Goal: Task Accomplishment & Management: Use online tool/utility

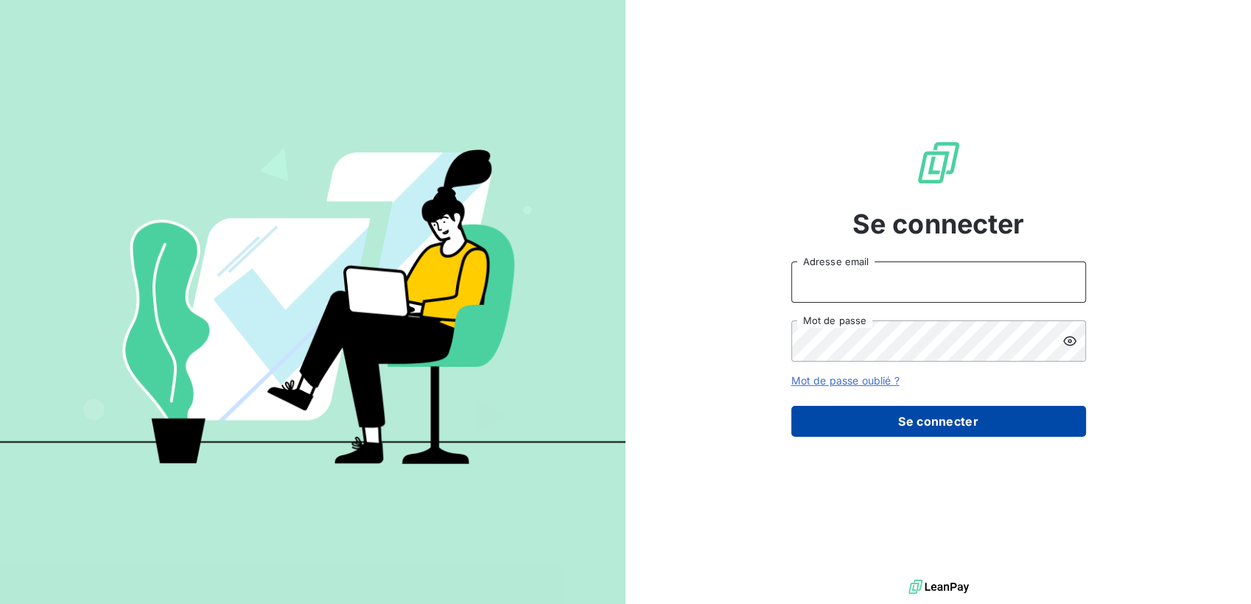
type input "[EMAIL_ADDRESS][DOMAIN_NAME]"
click at [855, 427] on button "Se connecter" at bounding box center [938, 421] width 295 height 31
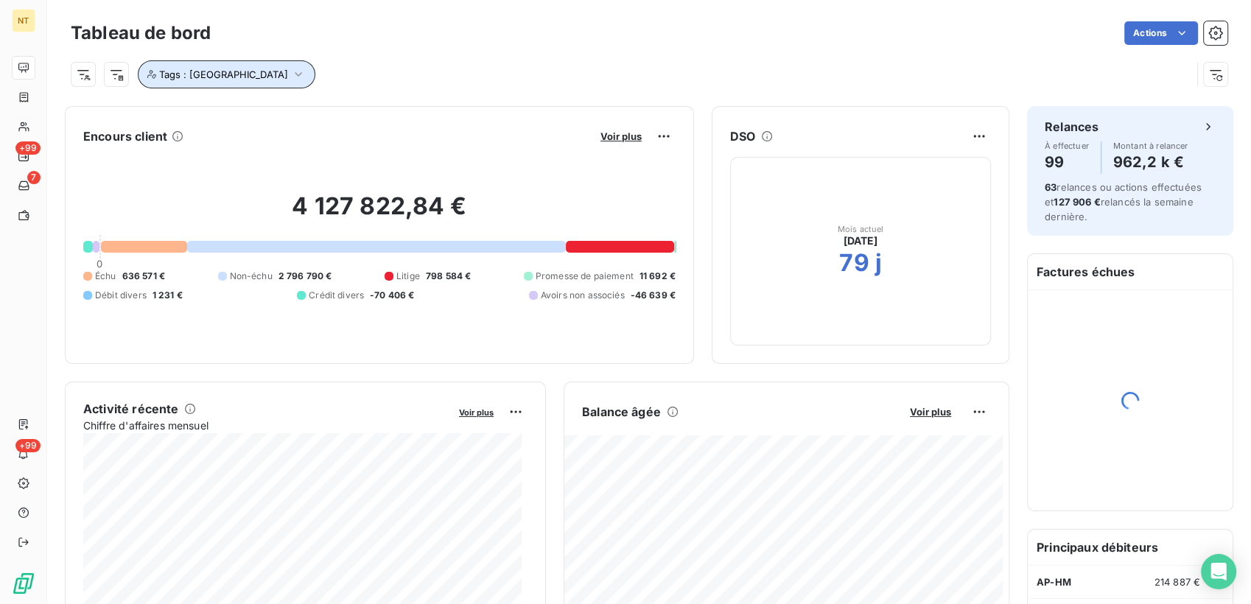
click at [223, 71] on span "Tags : [GEOGRAPHIC_DATA]" at bounding box center [223, 74] width 129 height 12
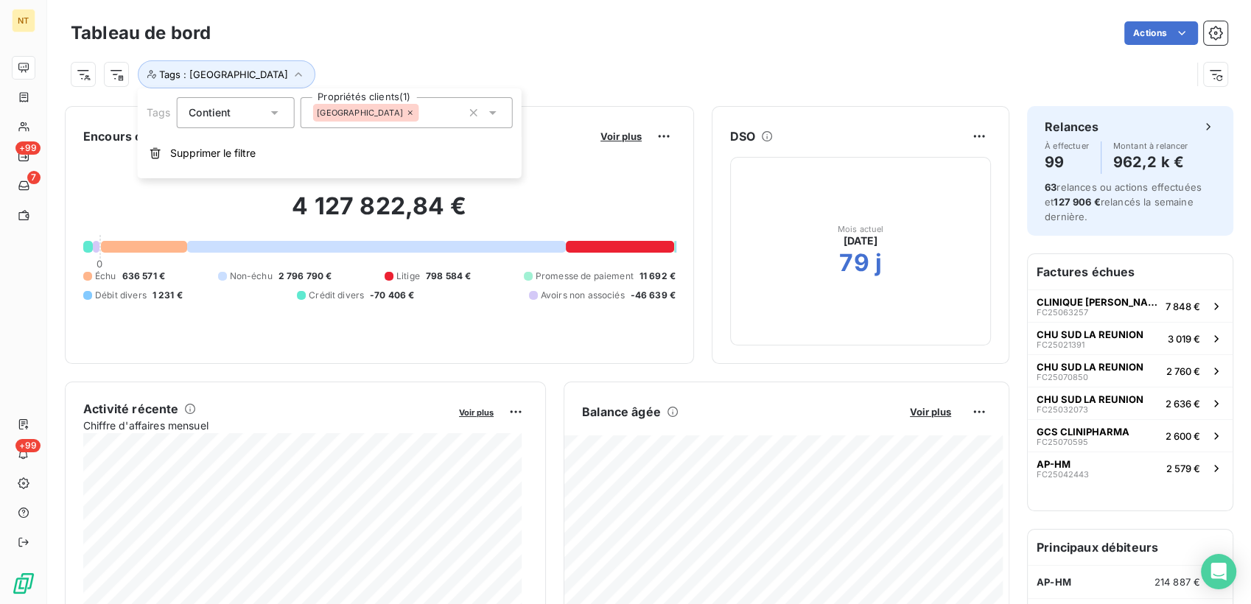
click at [406, 113] on icon at bounding box center [410, 112] width 9 height 9
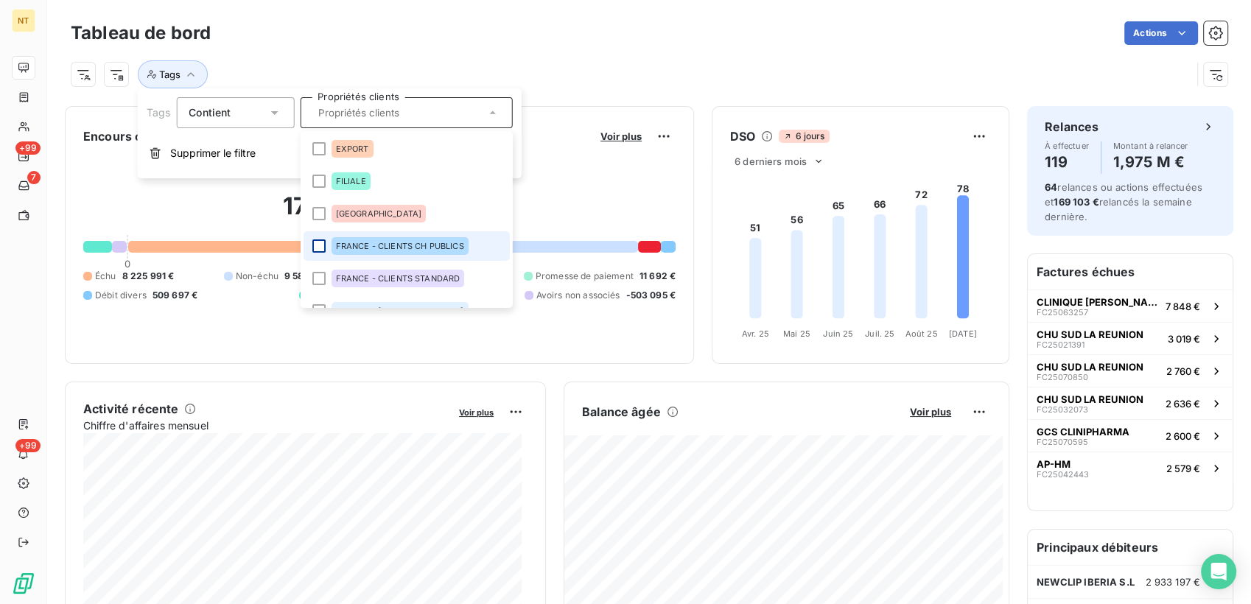
click at [315, 245] on div at bounding box center [318, 245] width 13 height 13
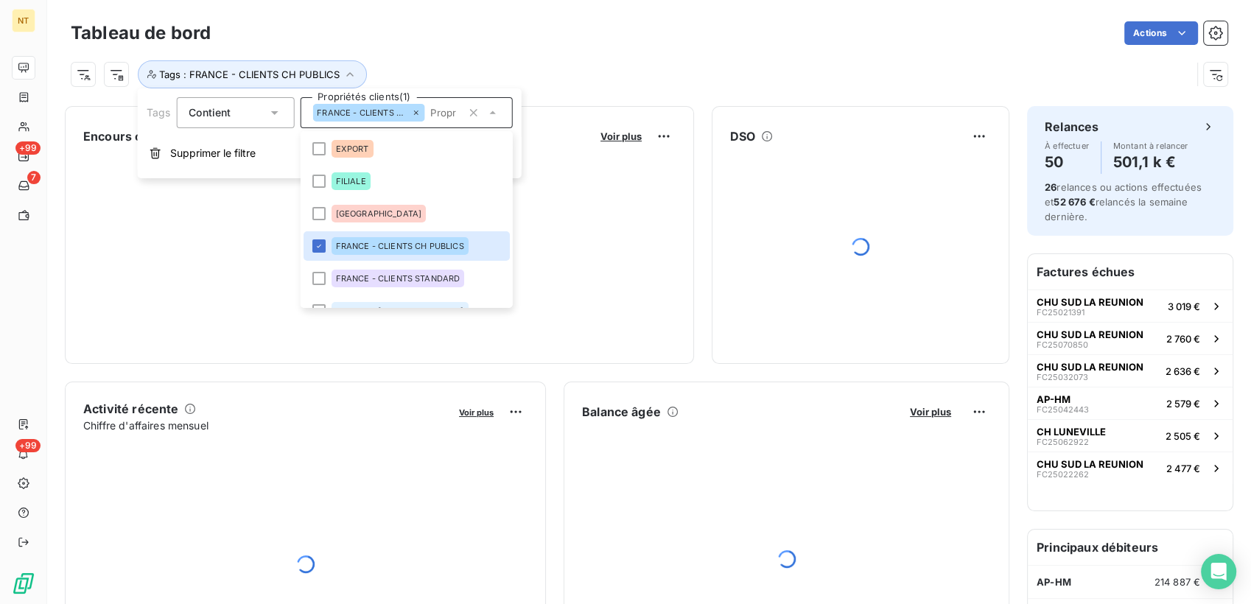
click at [499, 65] on div "Tags : FRANCE - CLIENTS CH PUBLICS" at bounding box center [631, 74] width 1120 height 28
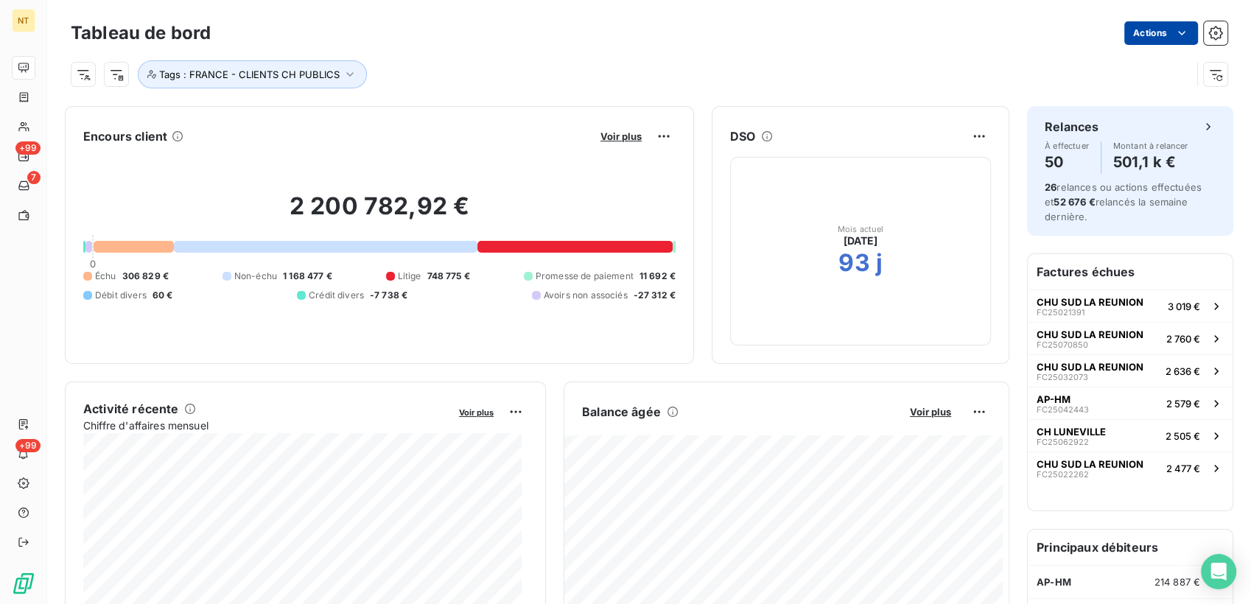
click at [1159, 41] on html "NT +99 7 +99 Tableau de bord Actions Tags : FRANCE - CLIENTS CH PUBLICS Encours…" at bounding box center [625, 302] width 1251 height 604
click at [676, 68] on html "NT +99 7 +99 Tableau de bord Actions Tags : FRANCE - CLIENTS CH PUBLICS Encours…" at bounding box center [625, 302] width 1251 height 604
click at [1145, 47] on div "Tableau de bord Actions" at bounding box center [649, 33] width 1156 height 31
click at [1153, 25] on html "NT +99 7 +99 Tableau de bord Actions Tags : FRANCE - CLIENTS CH PUBLICS Encours…" at bounding box center [625, 302] width 1251 height 604
click at [1229, 77] on html "NT +99 7 +99 Tableau de bord Actions Exporter le tableau de bord Tags : FRANCE …" at bounding box center [625, 302] width 1251 height 604
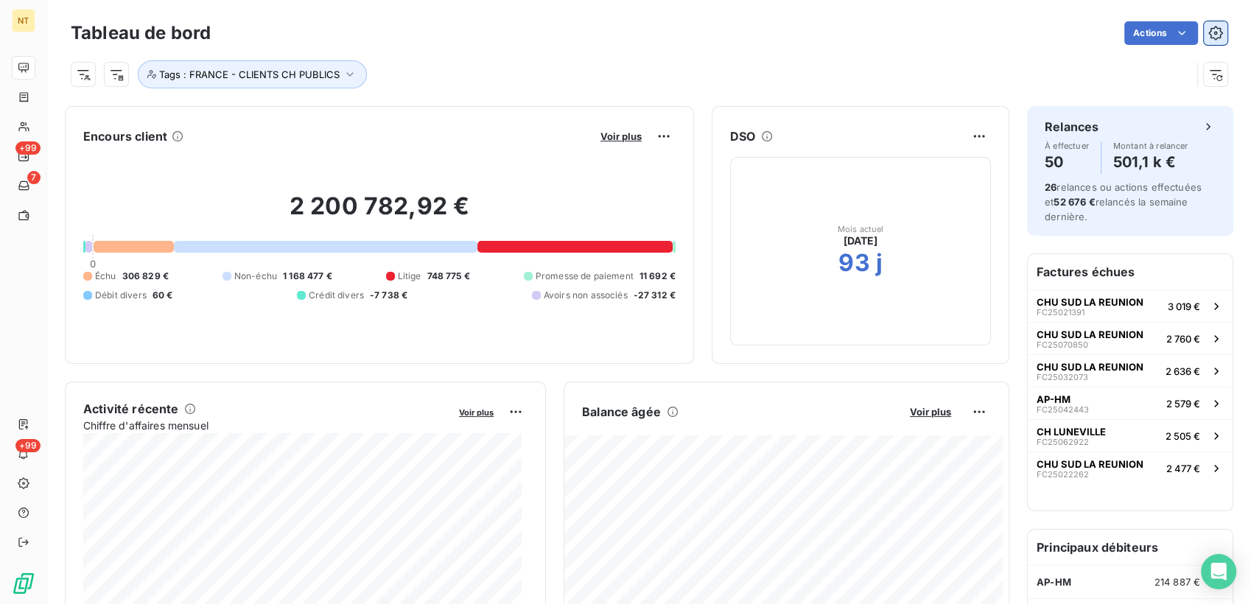
click at [1209, 29] on icon "button" at bounding box center [1215, 33] width 15 height 15
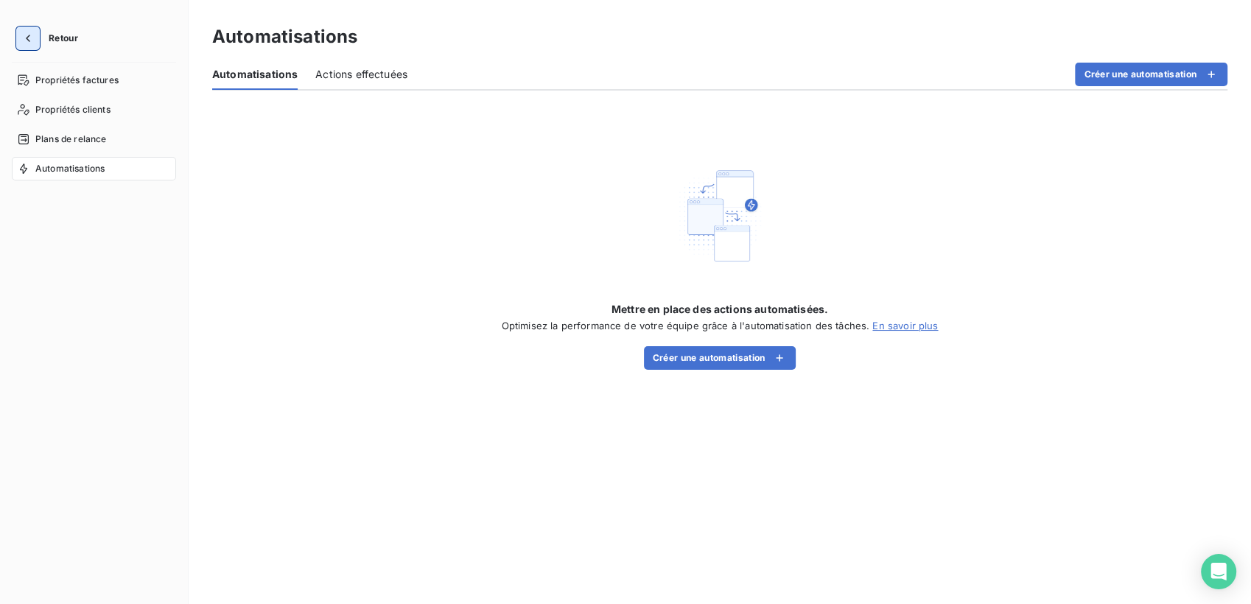
click at [21, 33] on icon "button" at bounding box center [28, 38] width 15 height 15
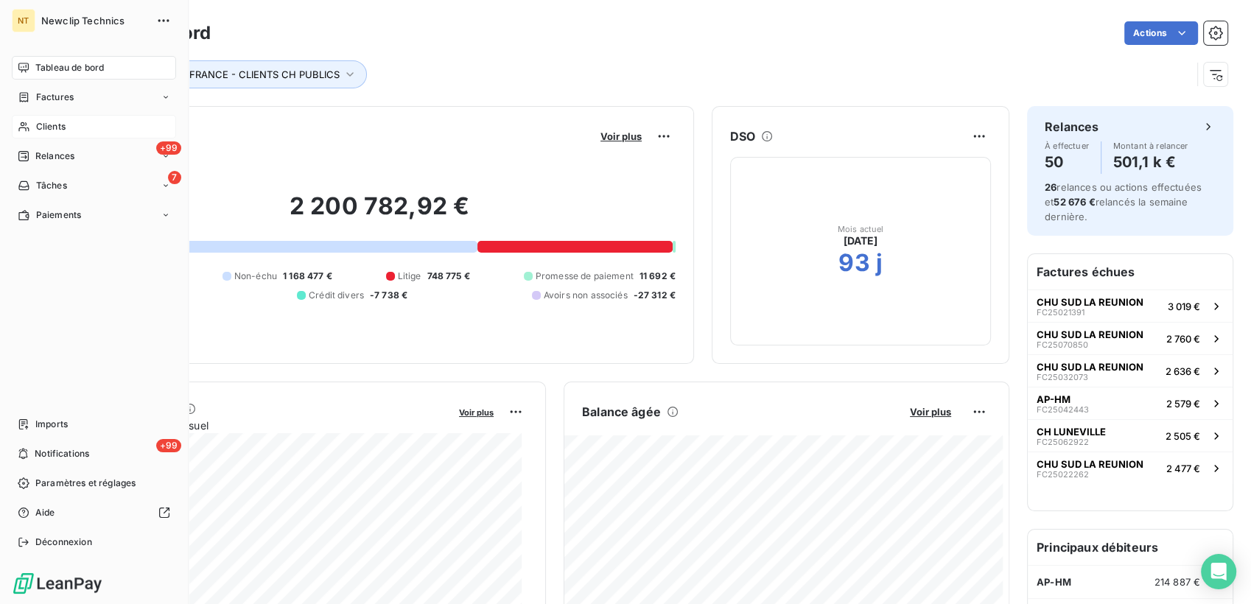
click at [24, 124] on icon at bounding box center [23, 127] width 10 height 10
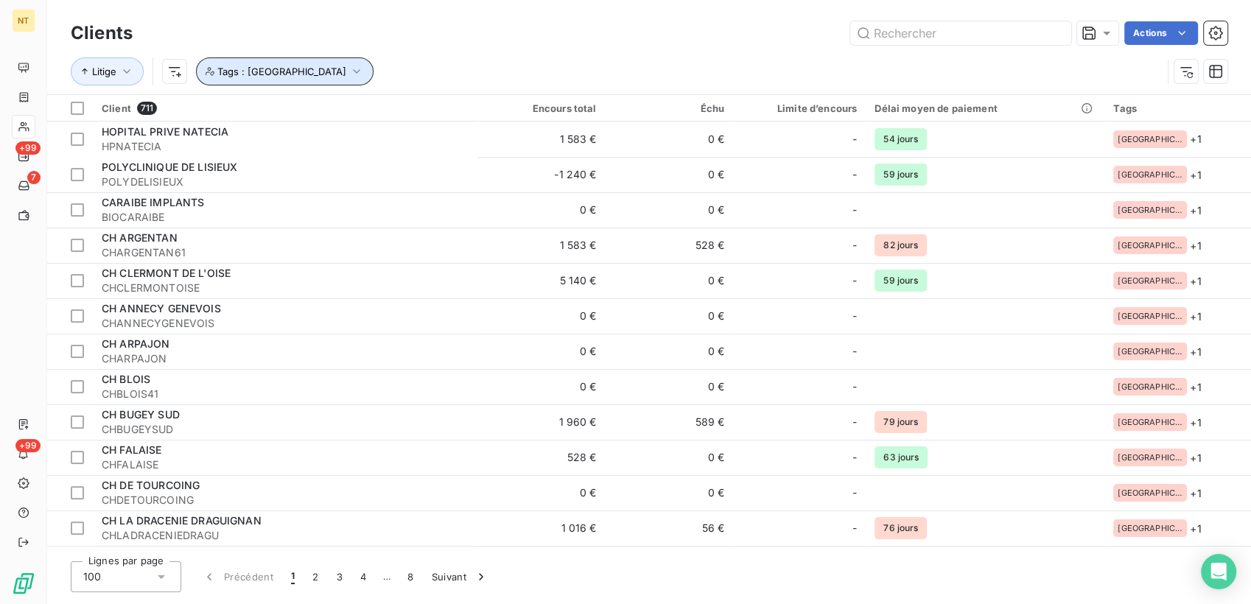
click at [293, 63] on button "Tags : [GEOGRAPHIC_DATA]" at bounding box center [285, 71] width 178 height 28
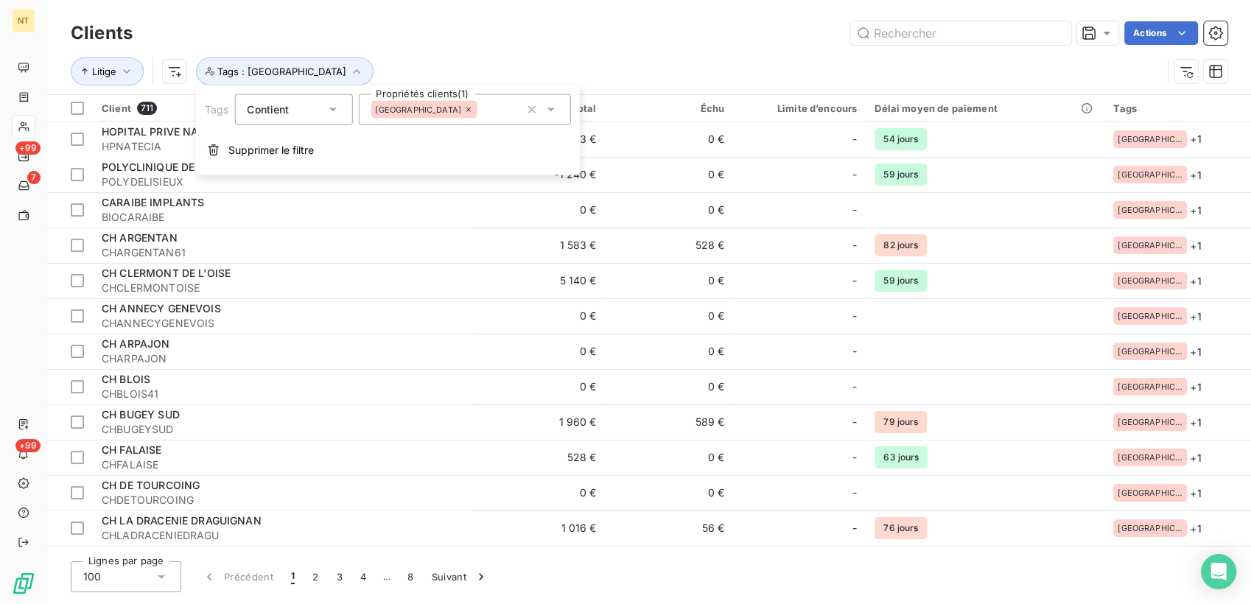
click at [464, 107] on icon at bounding box center [468, 109] width 9 height 9
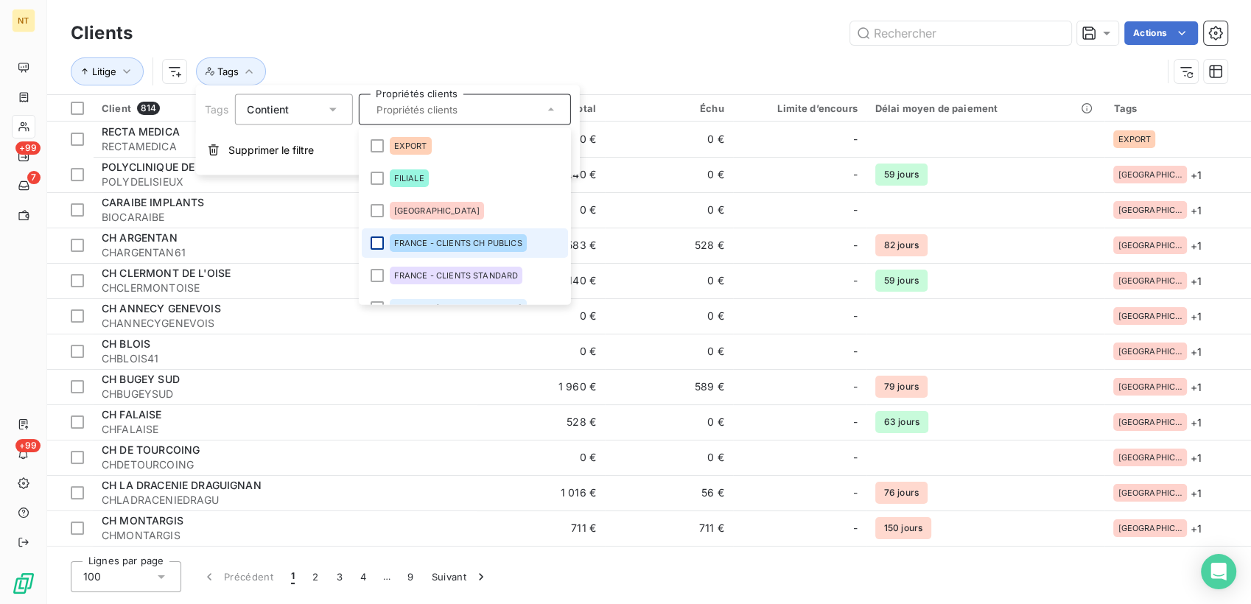
click at [372, 237] on div at bounding box center [376, 242] width 13 height 13
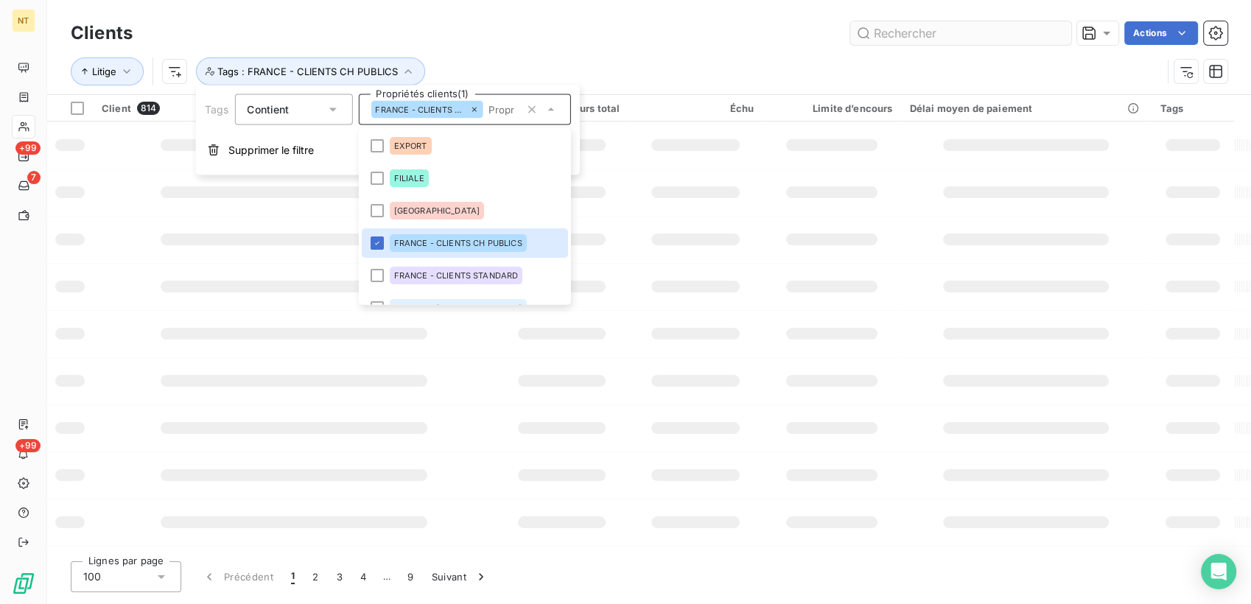
click at [756, 21] on div "Actions" at bounding box center [688, 33] width 1077 height 24
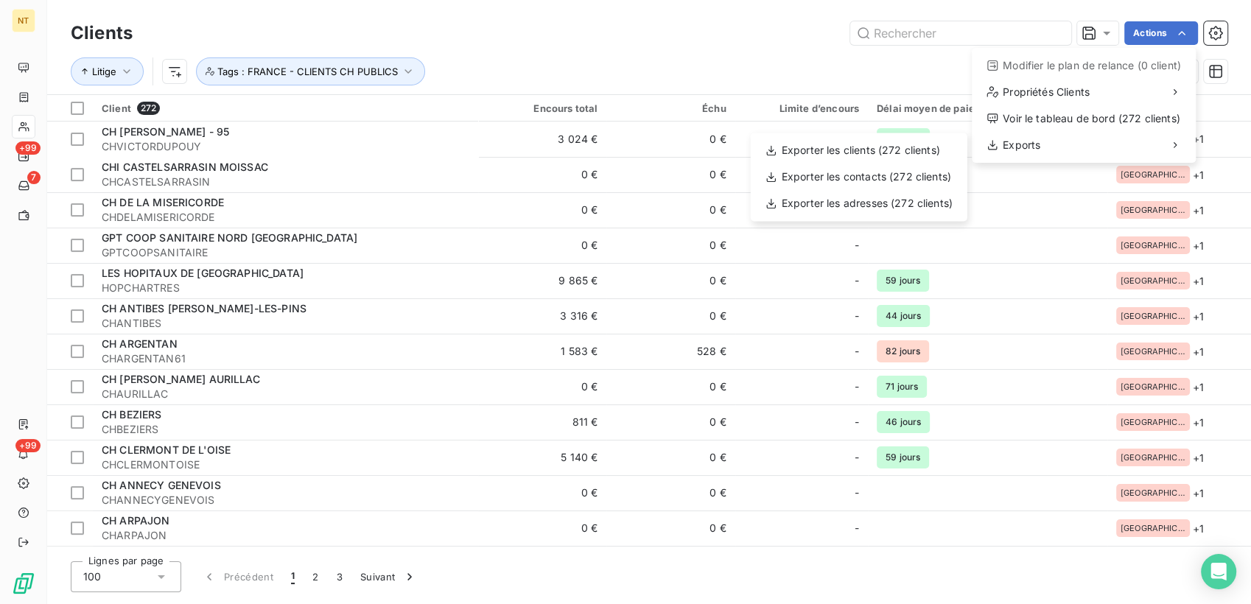
click at [890, 163] on div "Exporter les clients (272 clients) Exporter les contacts (272 clients) Exporter…" at bounding box center [859, 177] width 217 height 88
click at [887, 161] on div "Exporter les clients (272 clients)" at bounding box center [858, 150] width 205 height 24
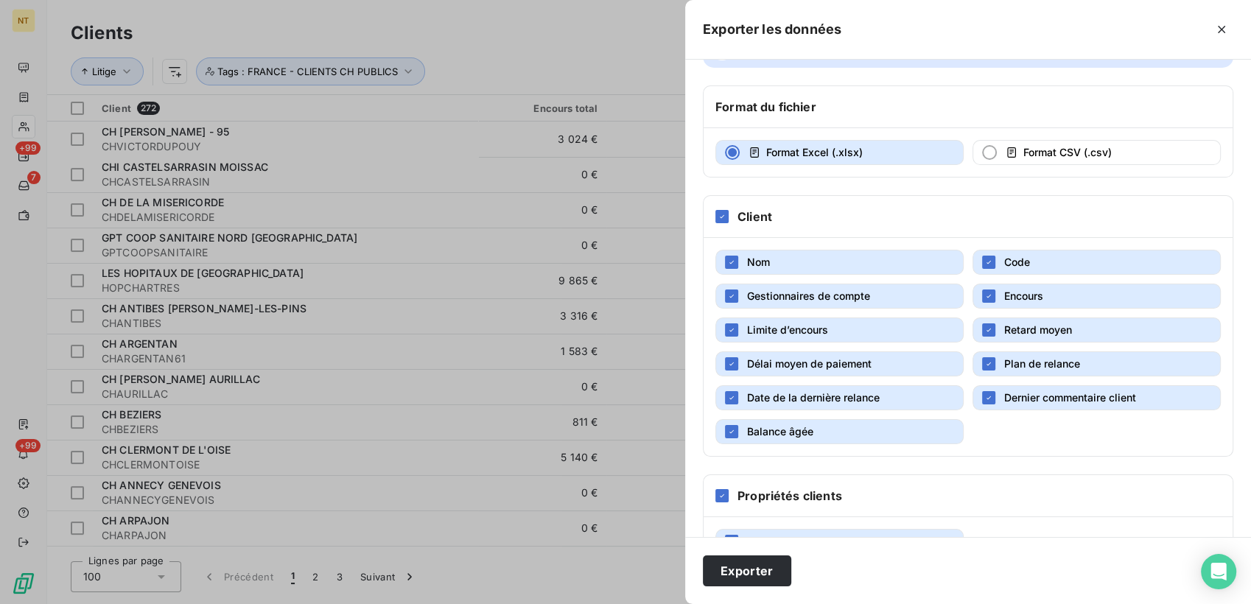
scroll to position [92, 0]
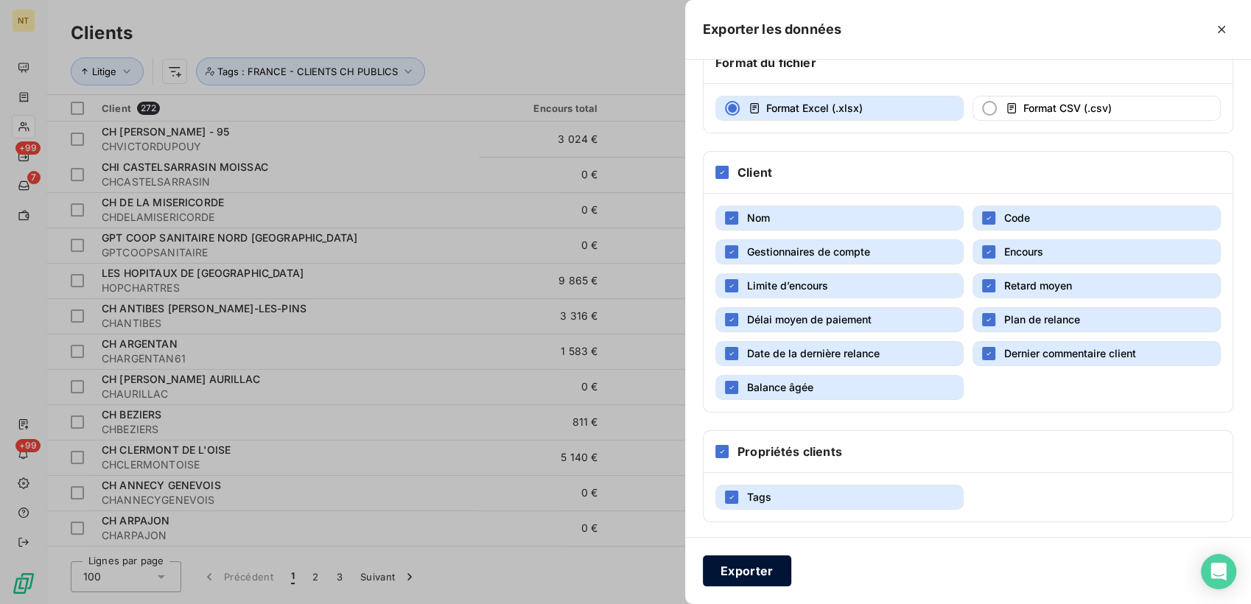
click at [745, 578] on button "Exporter" at bounding box center [747, 570] width 88 height 31
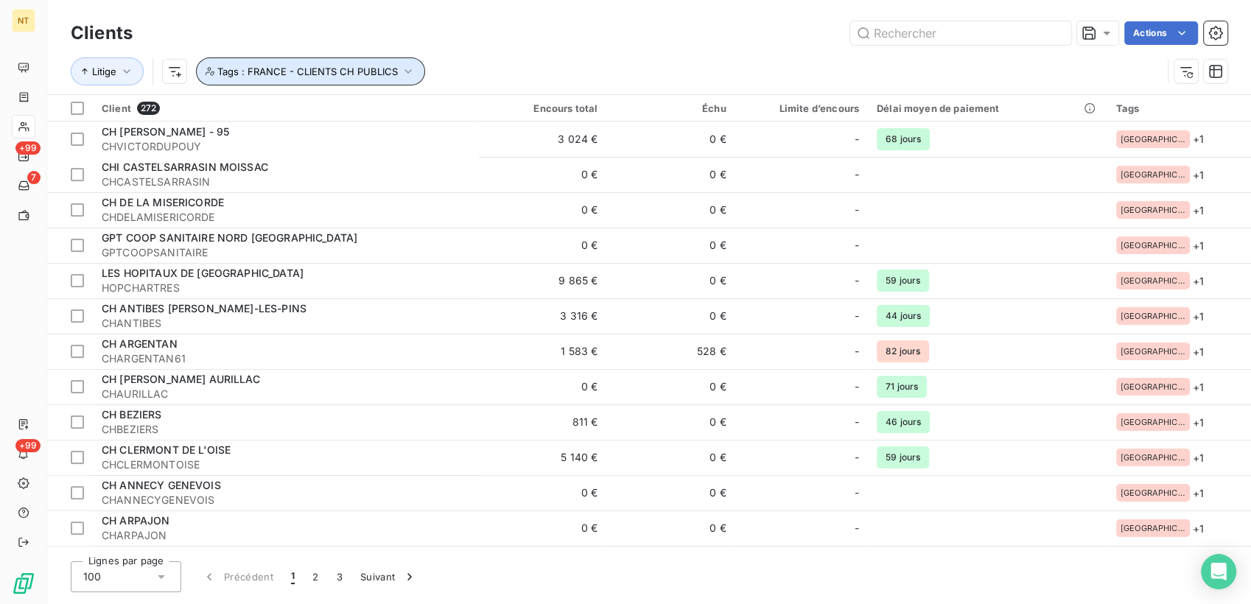
click at [401, 69] on icon "button" at bounding box center [408, 71] width 15 height 15
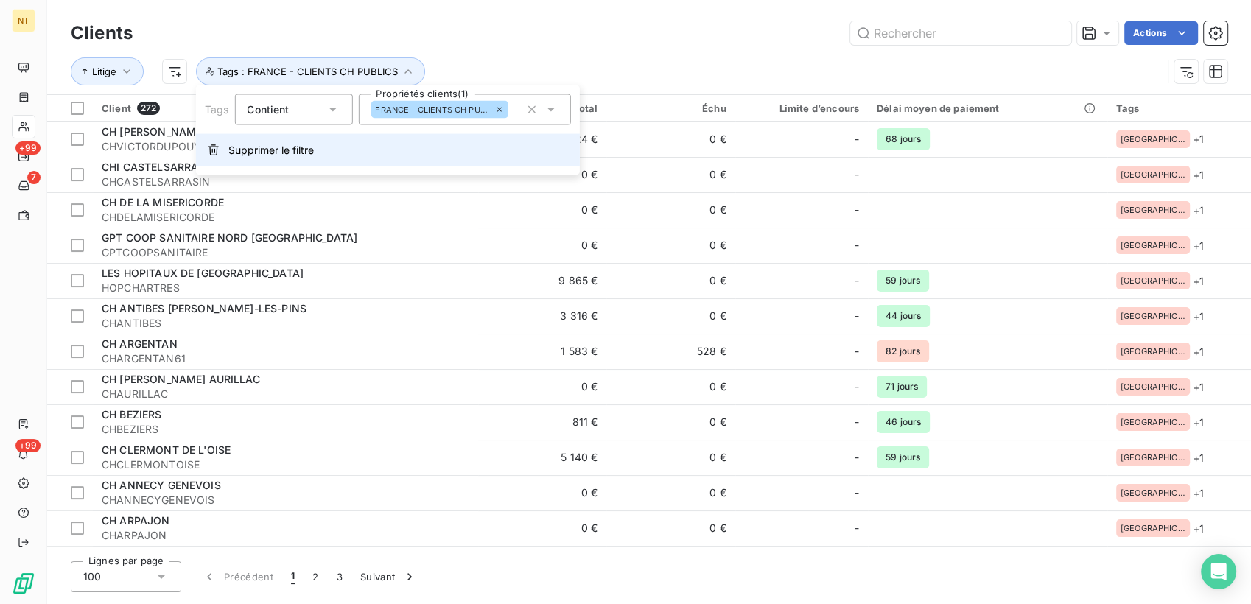
click at [268, 152] on span "Supprimer le filtre" at bounding box center [270, 150] width 85 height 15
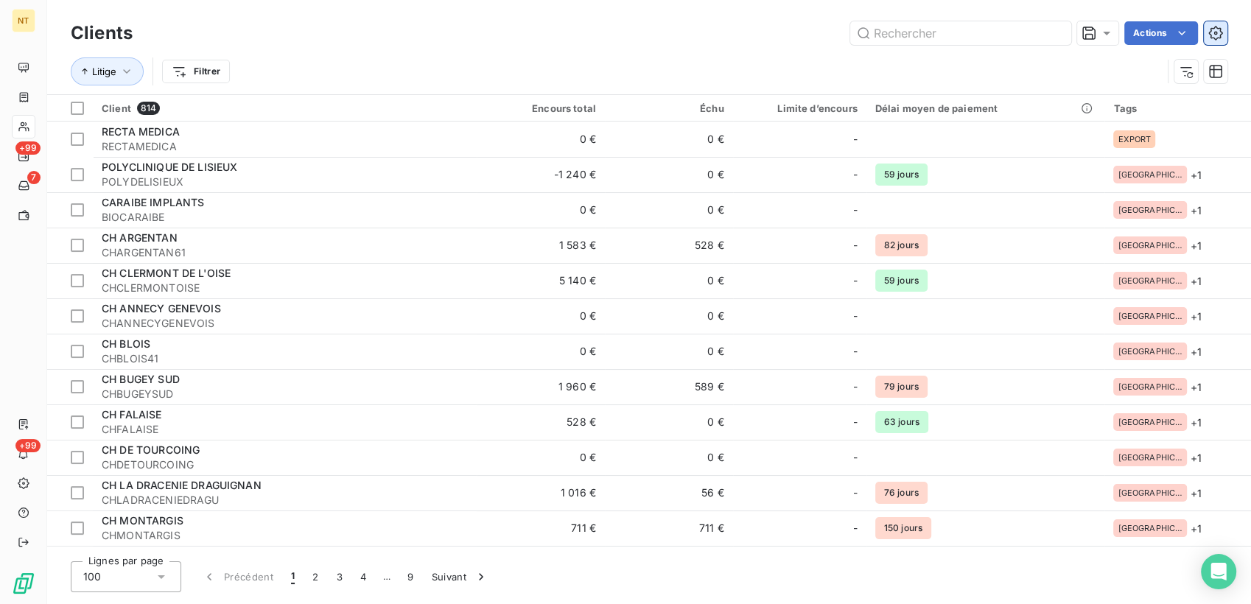
click at [1221, 40] on icon "button" at bounding box center [1215, 33] width 15 height 15
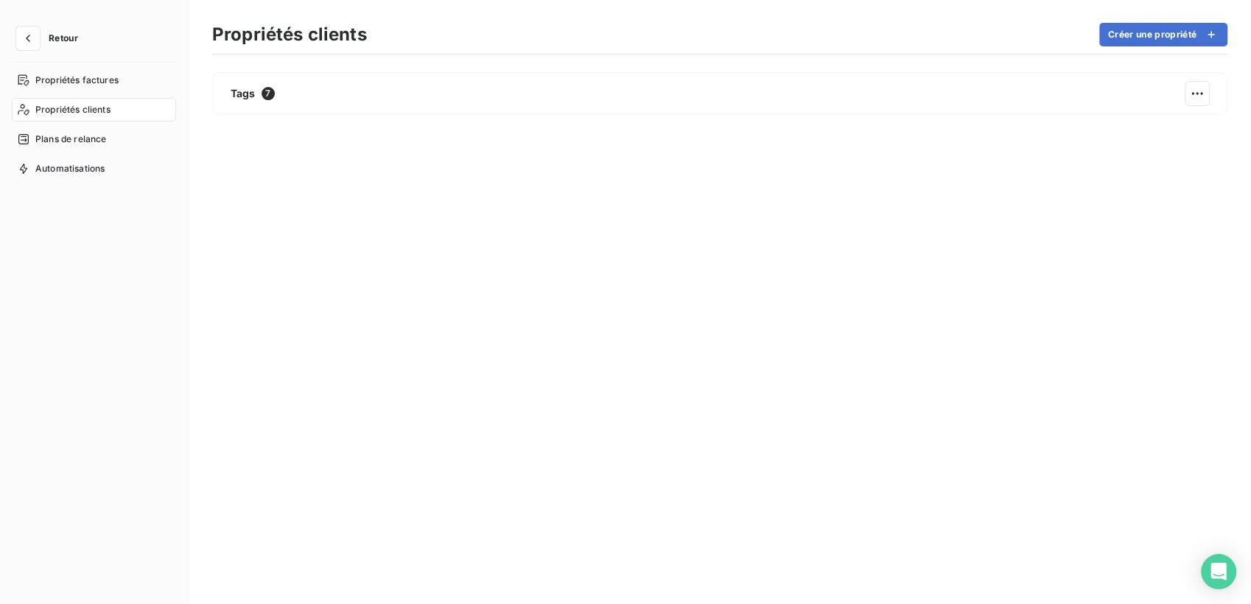
click at [42, 33] on button "Retour" at bounding box center [51, 39] width 78 height 24
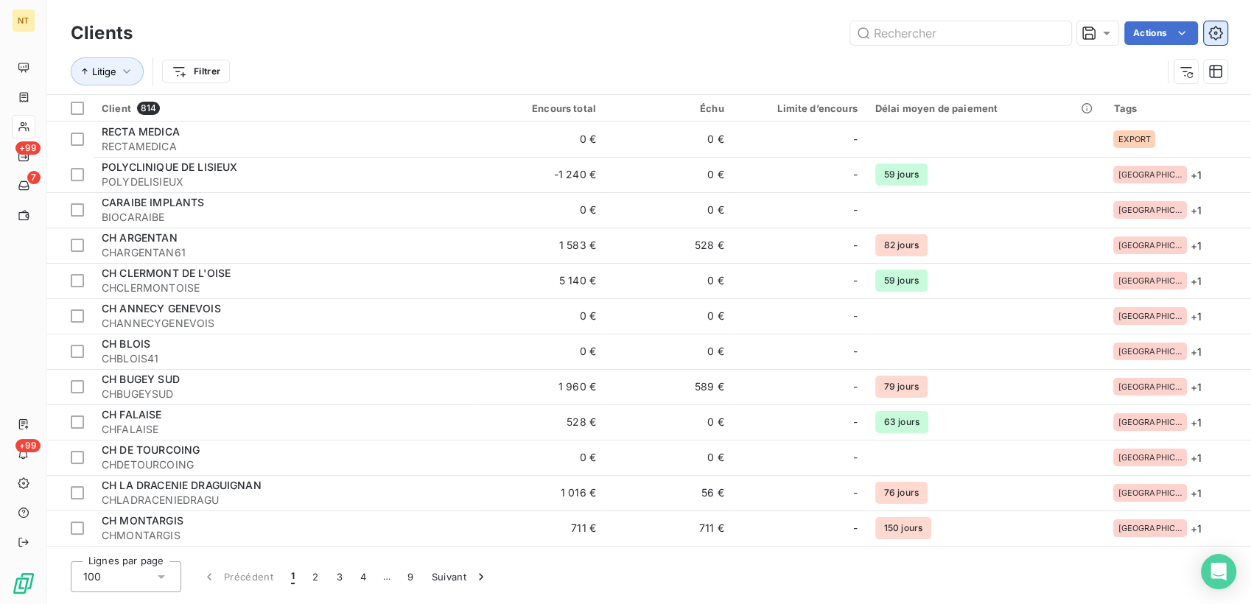
click at [1220, 35] on icon "button" at bounding box center [1215, 33] width 15 height 15
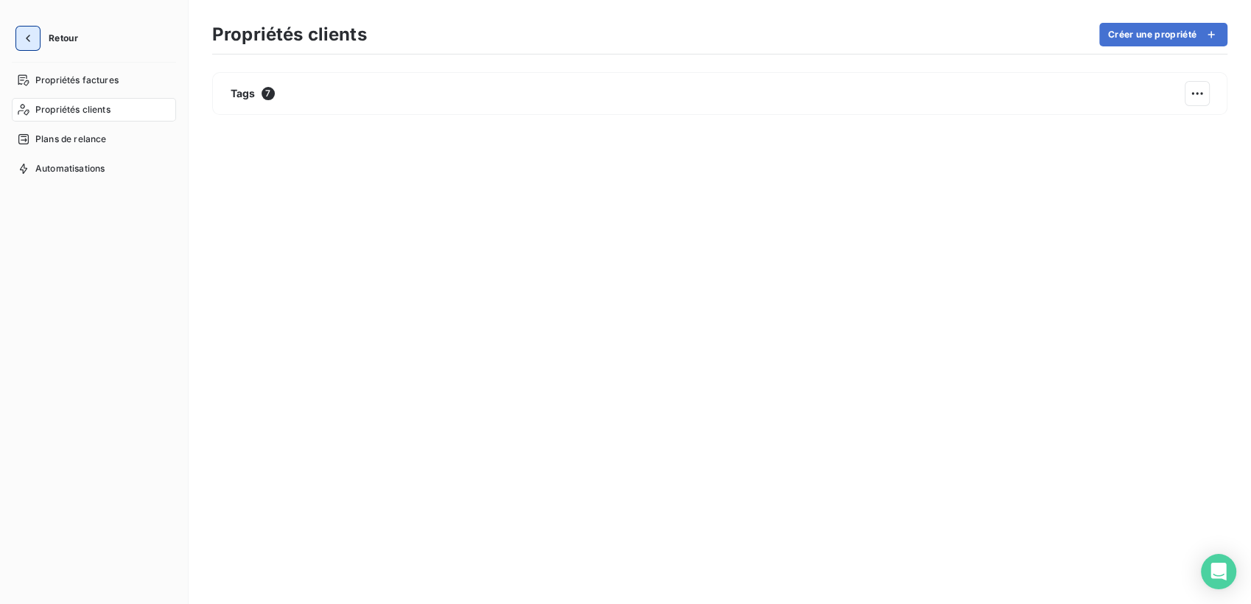
click at [30, 38] on icon "button" at bounding box center [28, 38] width 15 height 15
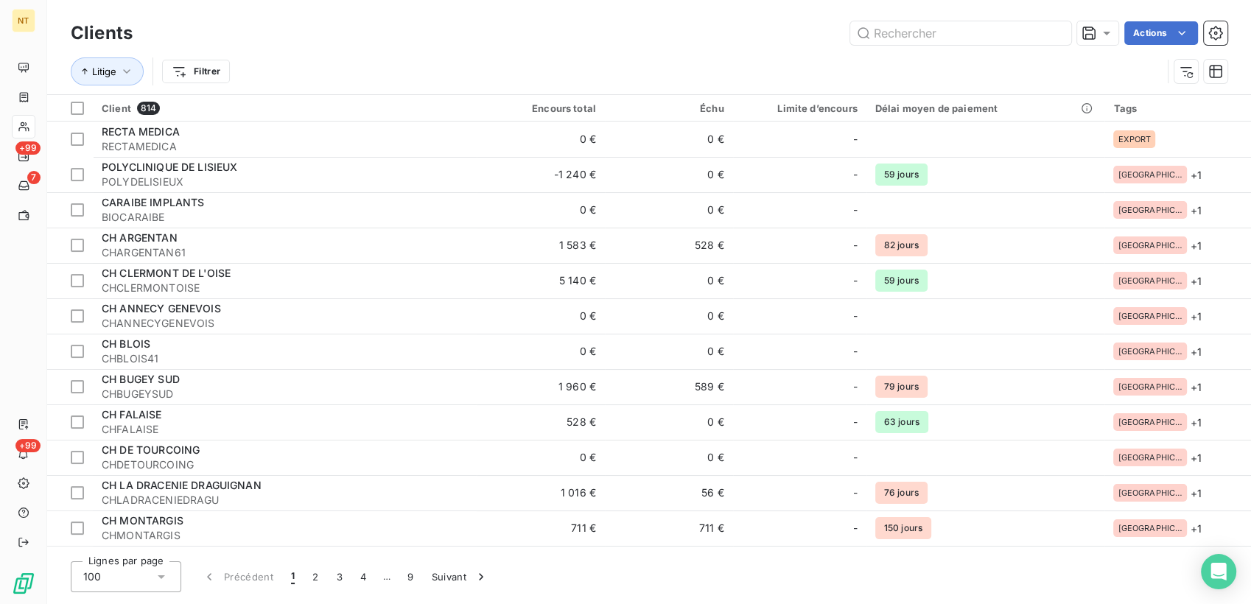
click at [1236, 35] on div "Clients Actions Litige Filtrer" at bounding box center [649, 47] width 1204 height 94
click at [1224, 32] on button "button" at bounding box center [1216, 33] width 24 height 24
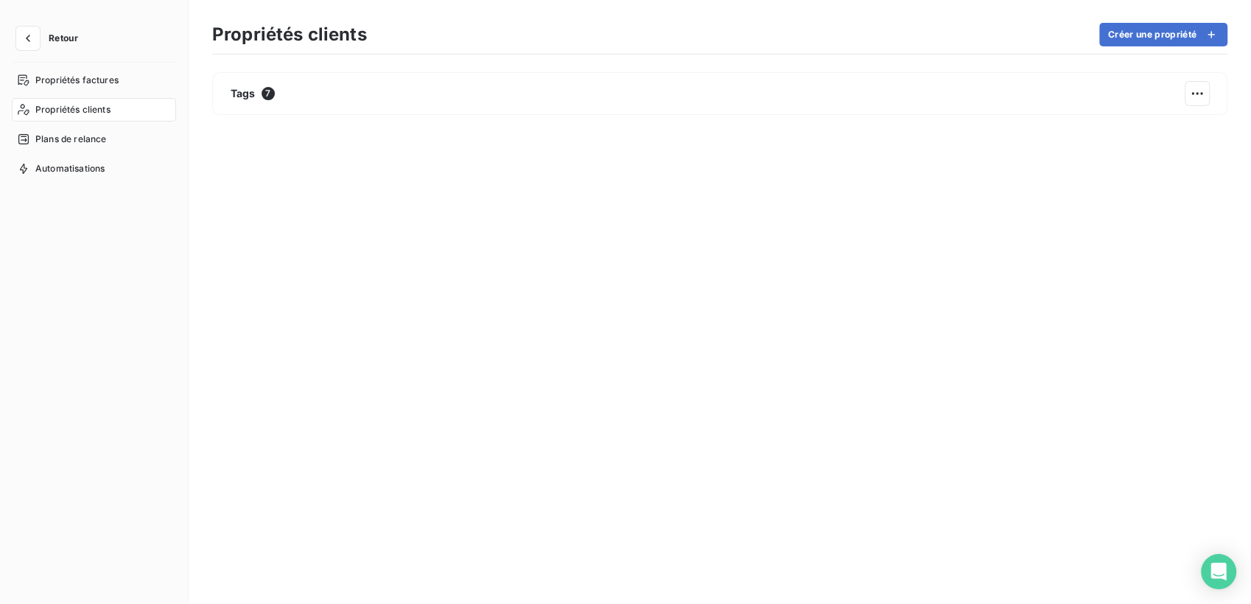
click at [41, 33] on button "Retour" at bounding box center [51, 39] width 78 height 24
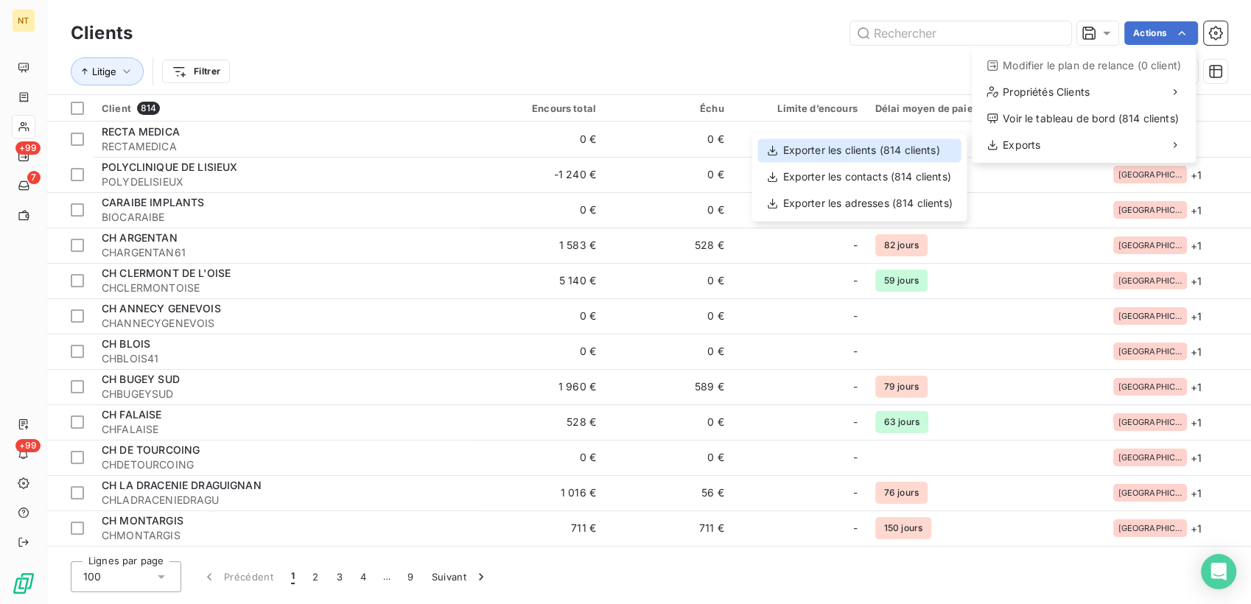
click at [886, 154] on div "Exporter les clients (814 clients)" at bounding box center [858, 150] width 203 height 24
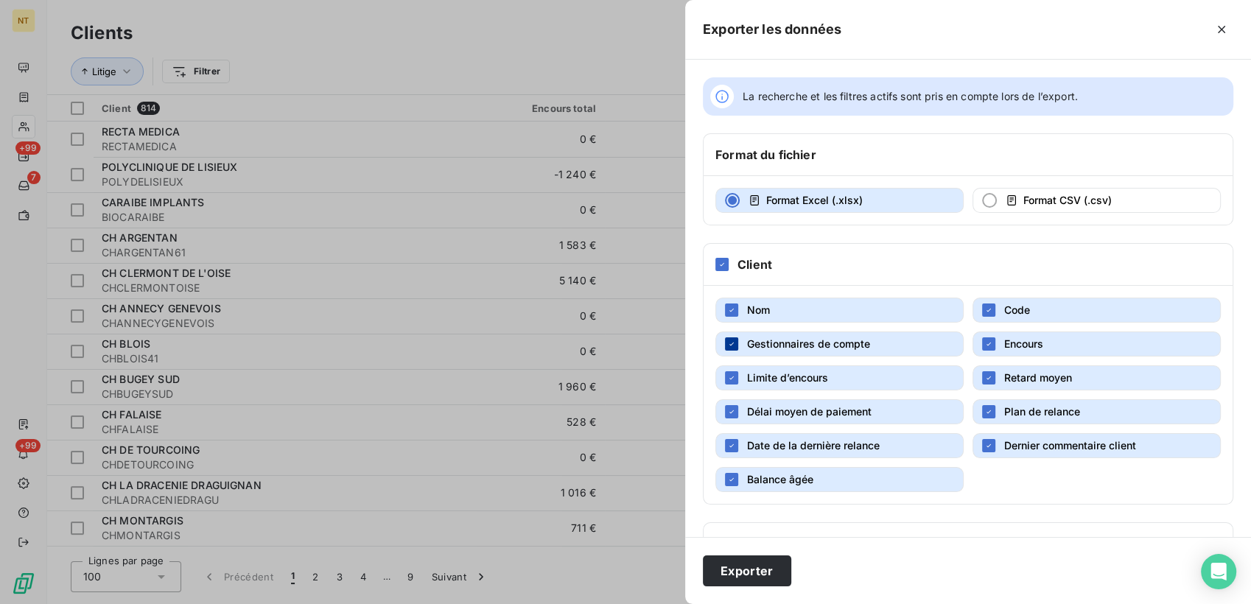
click at [733, 341] on icon "button" at bounding box center [731, 344] width 9 height 9
click at [731, 374] on icon "button" at bounding box center [731, 377] width 9 height 9
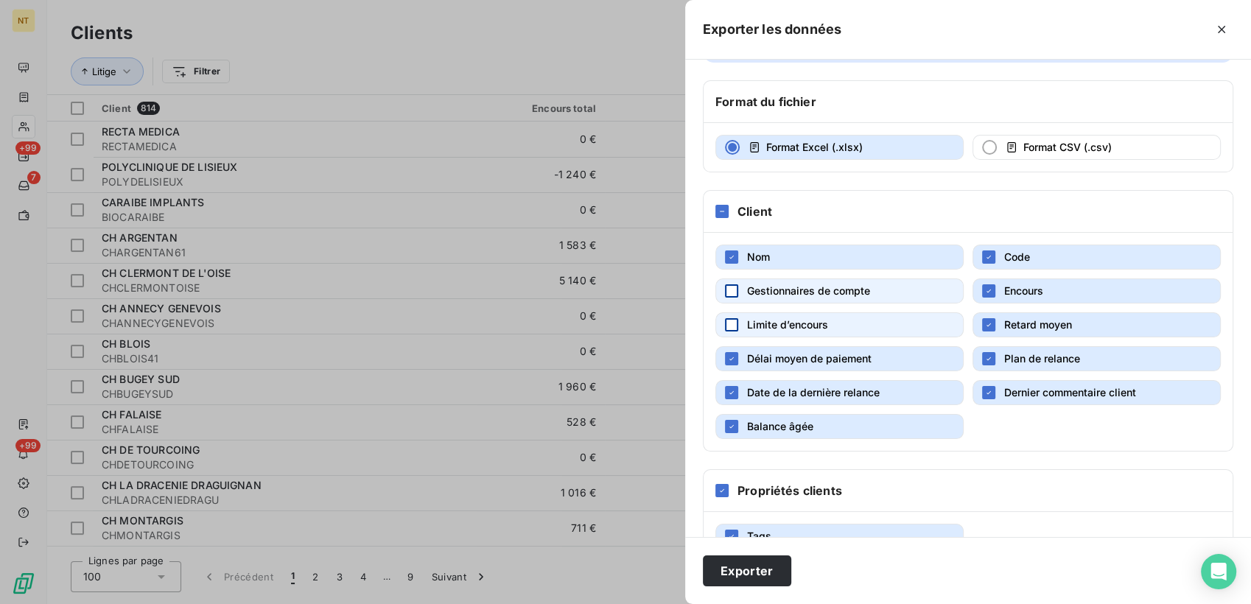
scroll to position [82, 0]
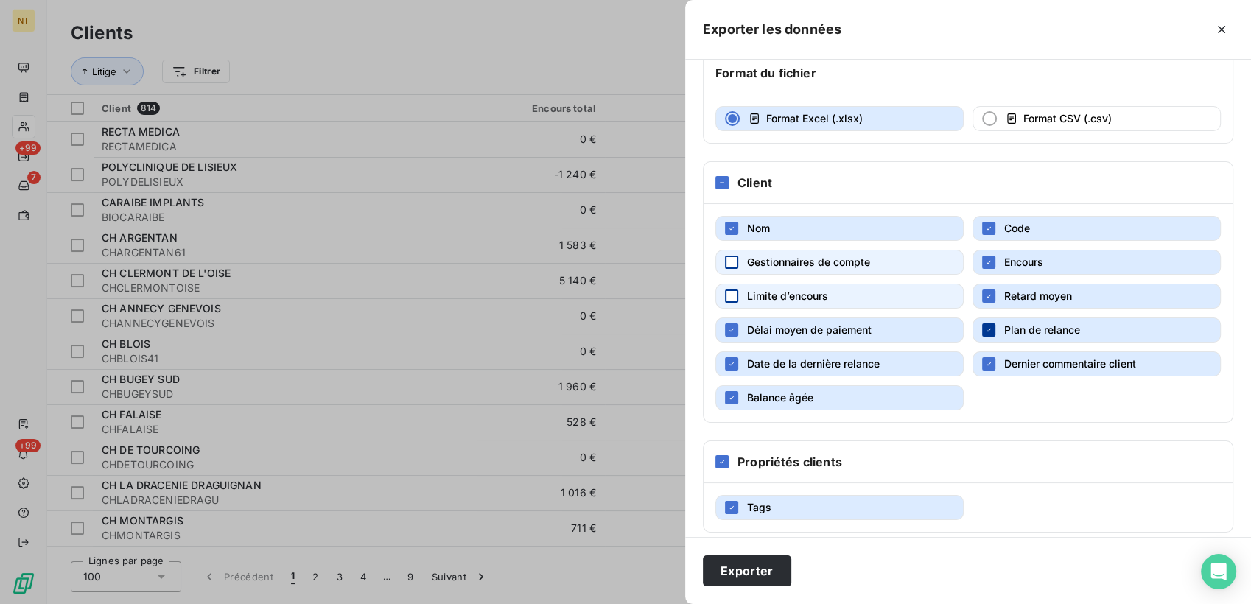
click at [986, 327] on icon "button" at bounding box center [988, 330] width 9 height 9
click at [986, 362] on icon "button" at bounding box center [988, 363] width 4 height 3
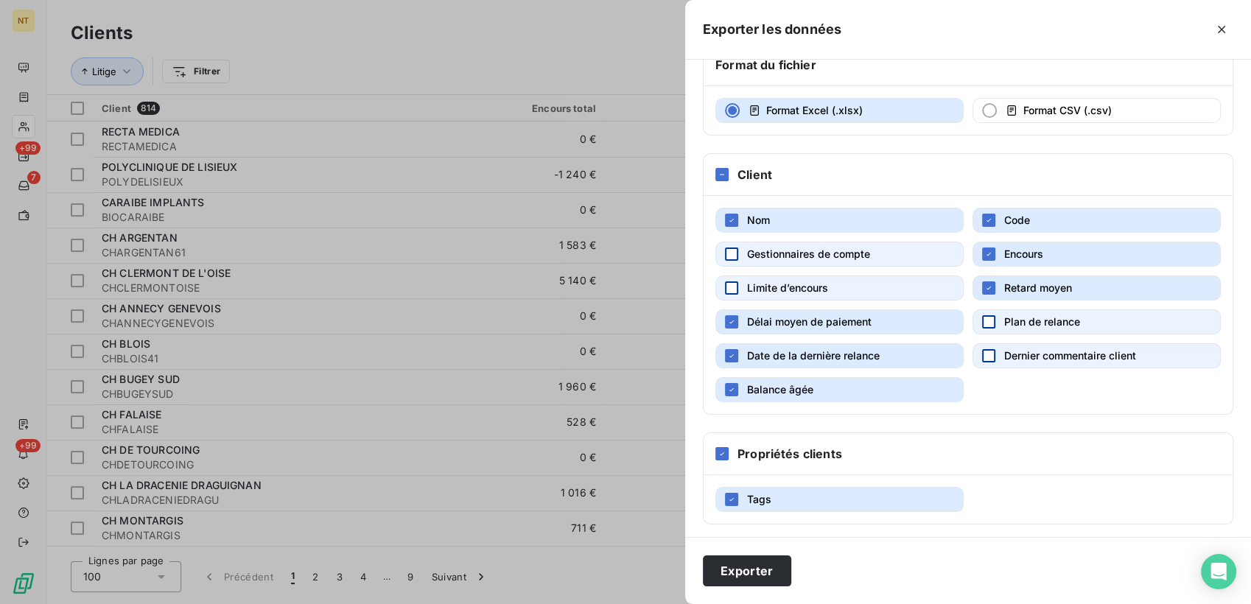
scroll to position [92, 0]
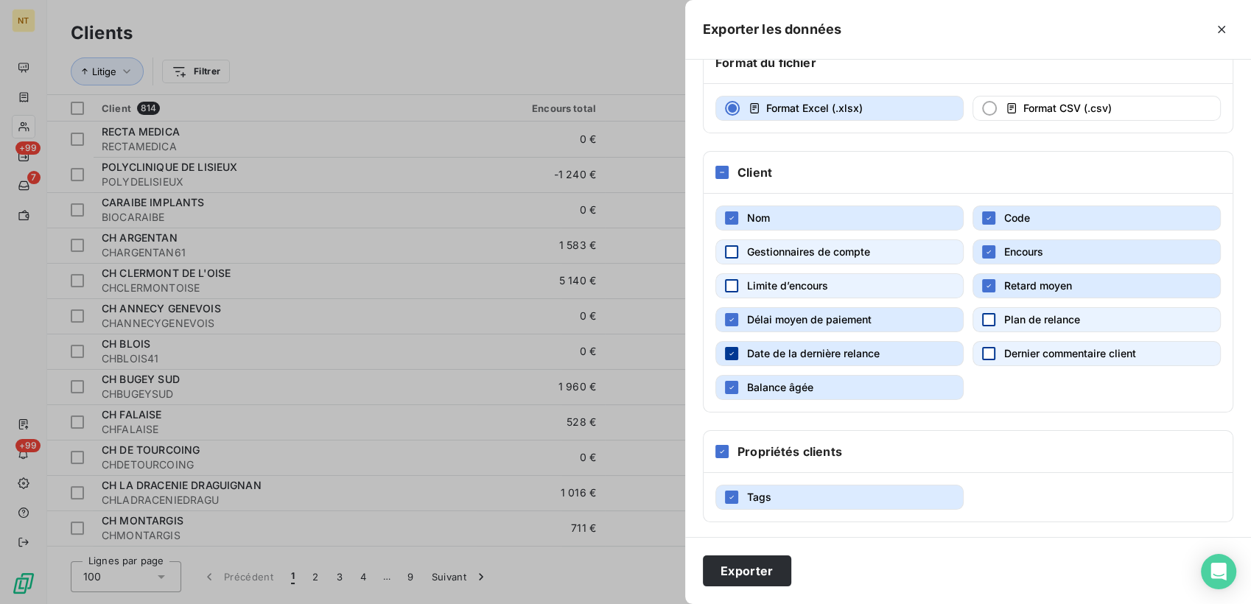
click at [734, 351] on icon "button" at bounding box center [731, 353] width 9 height 9
click at [740, 569] on button "Exporter" at bounding box center [747, 570] width 88 height 31
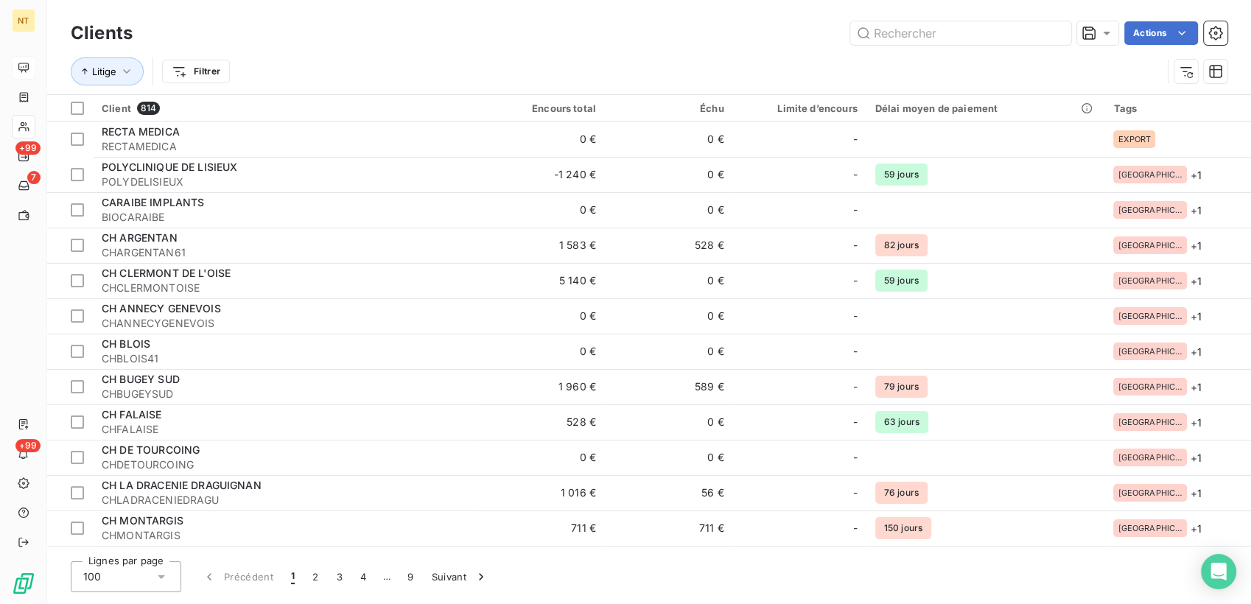
click at [28, 62] on icon at bounding box center [24, 68] width 12 height 12
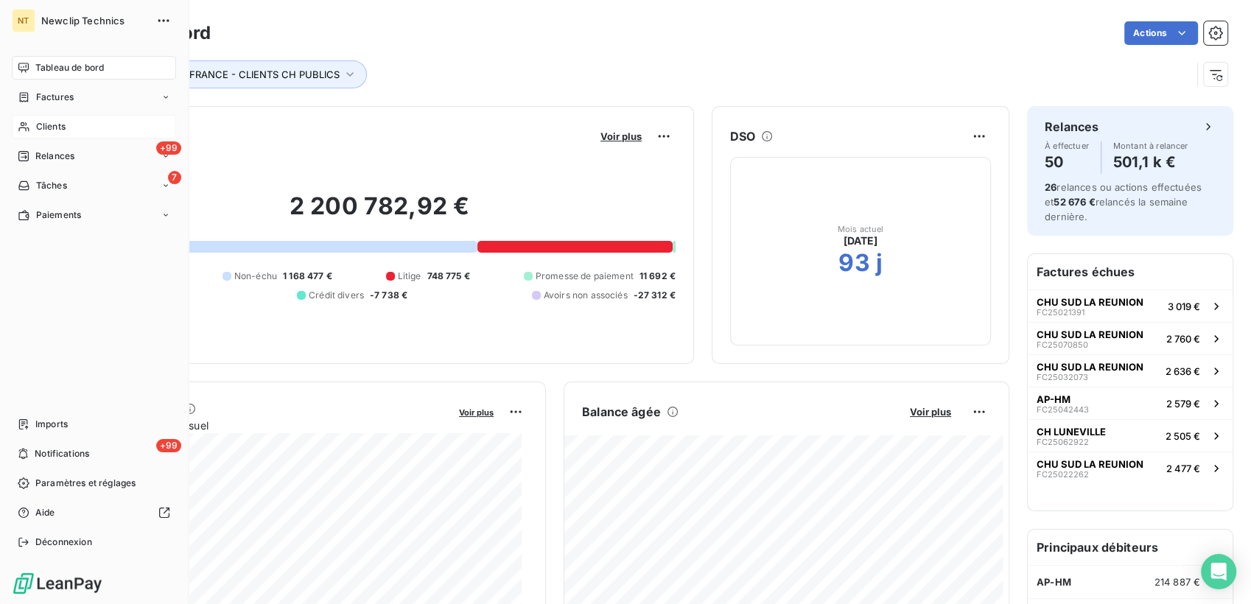
click at [36, 126] on span "Clients" at bounding box center [50, 126] width 29 height 13
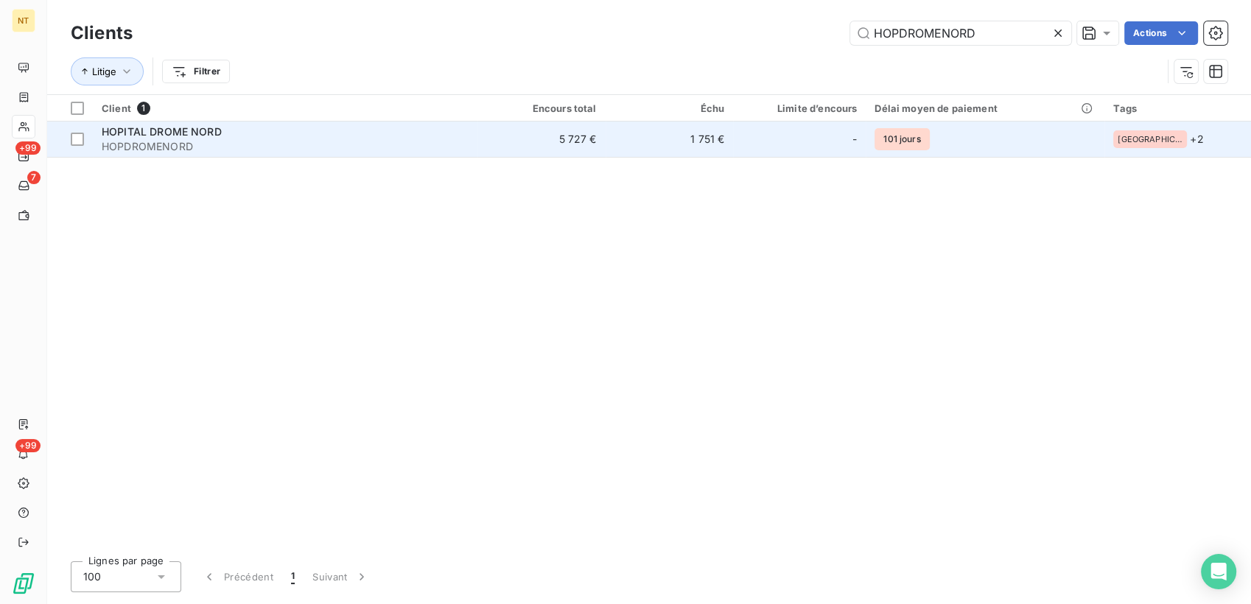
type input "HOPDROMENORD"
click at [290, 147] on span "HOPDROMENORD" at bounding box center [285, 146] width 367 height 15
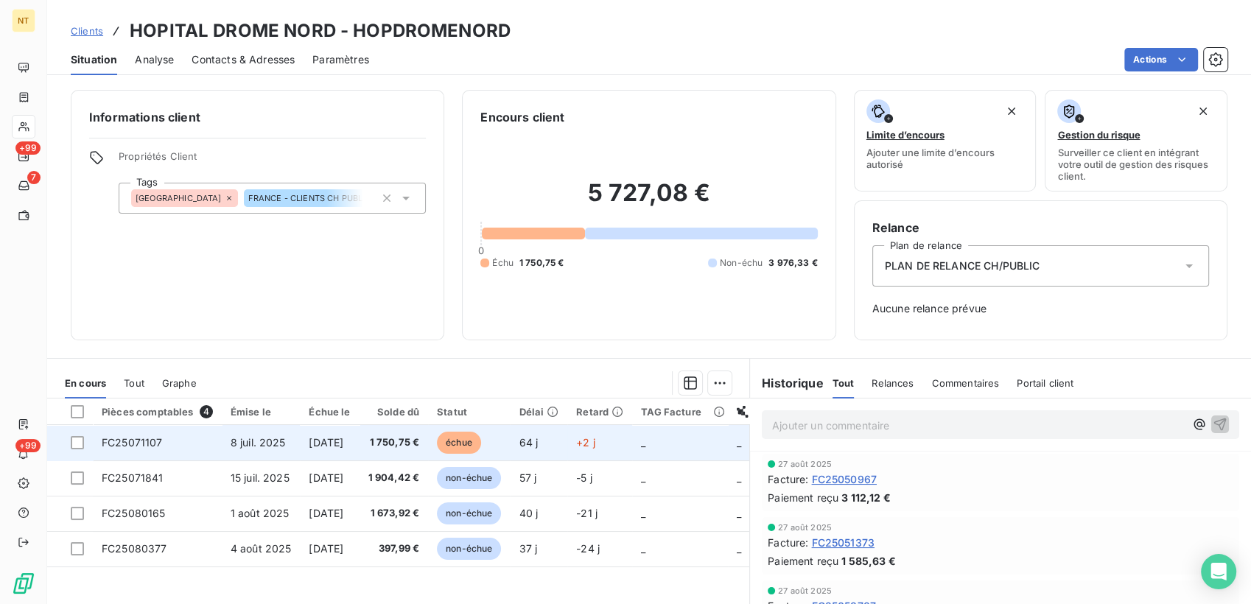
click at [343, 437] on span "[DATE]" at bounding box center [326, 442] width 35 height 13
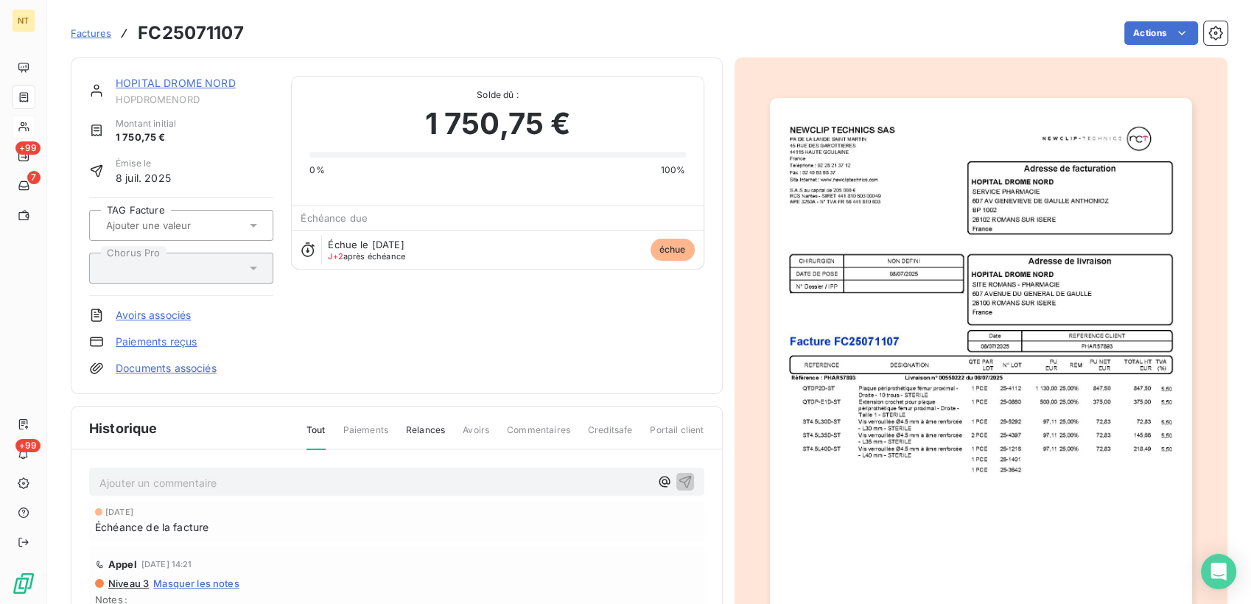
click at [224, 80] on link "HOPITAL DROME NORD" at bounding box center [176, 83] width 120 height 13
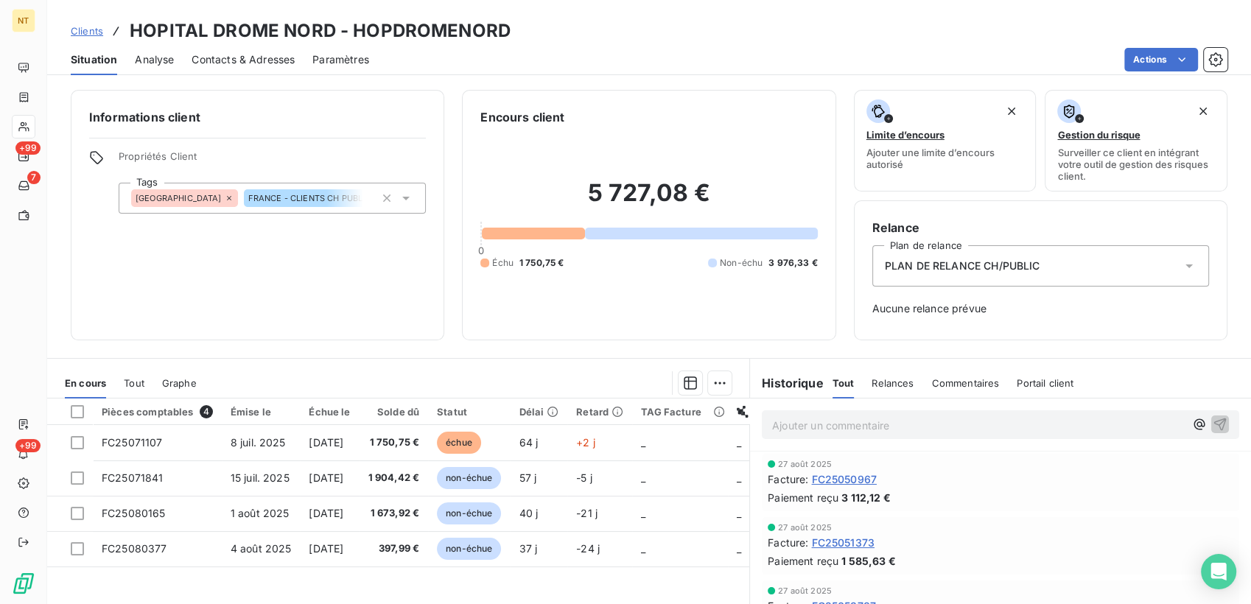
click at [403, 197] on span "FRANCE - CLIENTS STANDARD" at bounding box center [465, 198] width 124 height 9
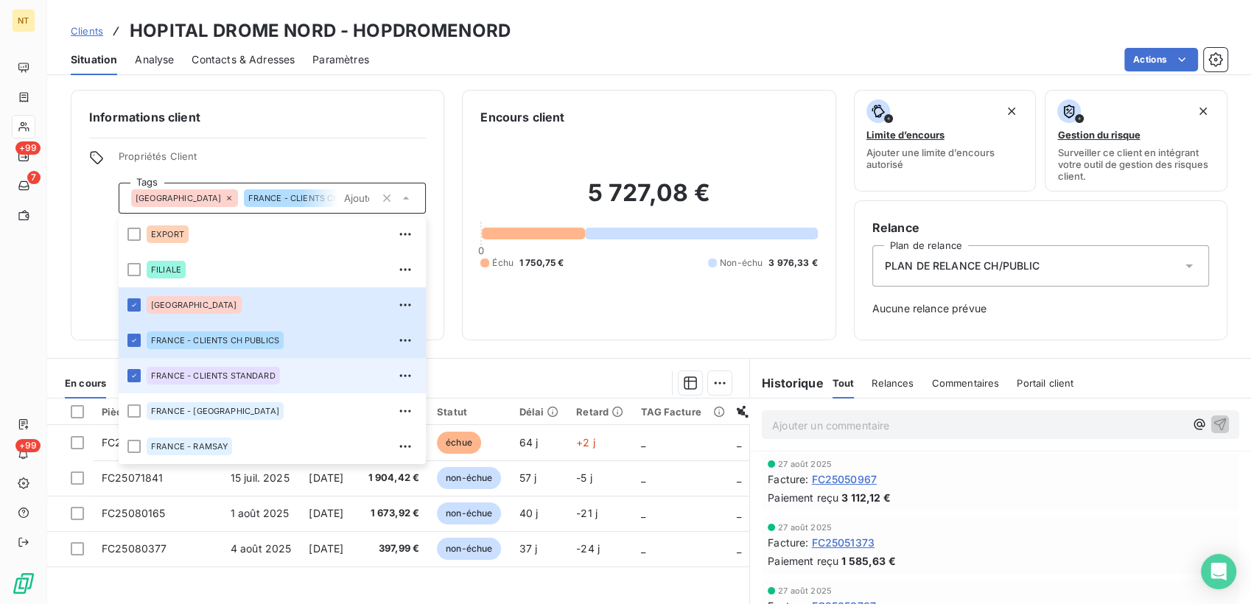
click at [141, 375] on li "FRANCE - CLIENTS STANDARD" at bounding box center [272, 375] width 307 height 35
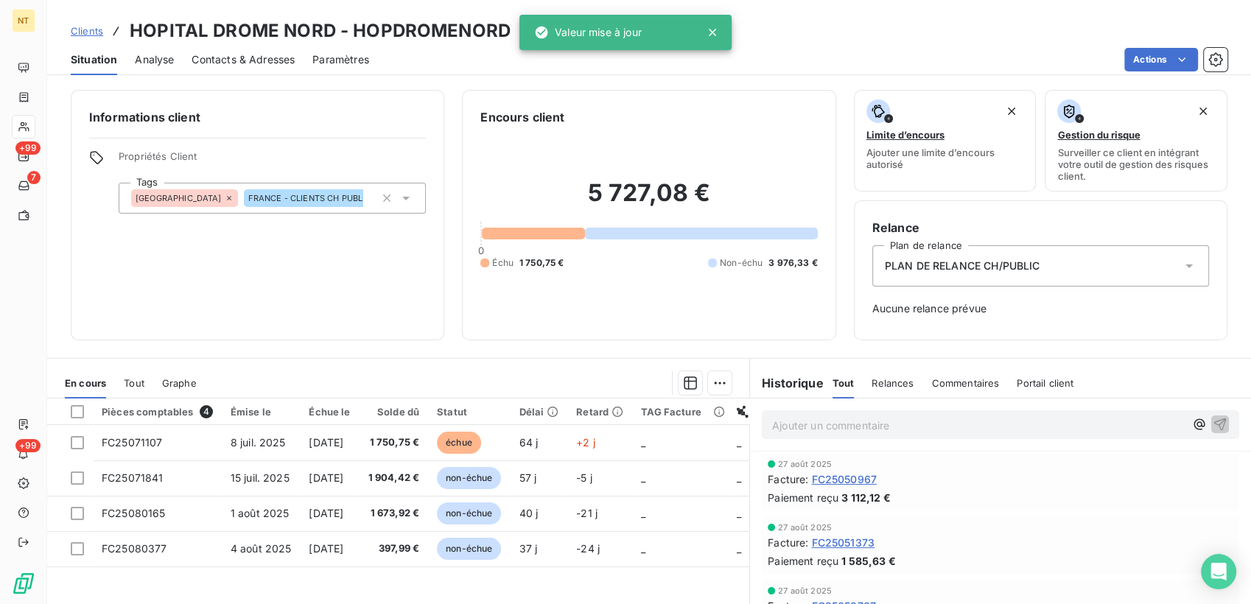
click at [476, 70] on div "Actions" at bounding box center [807, 60] width 840 height 24
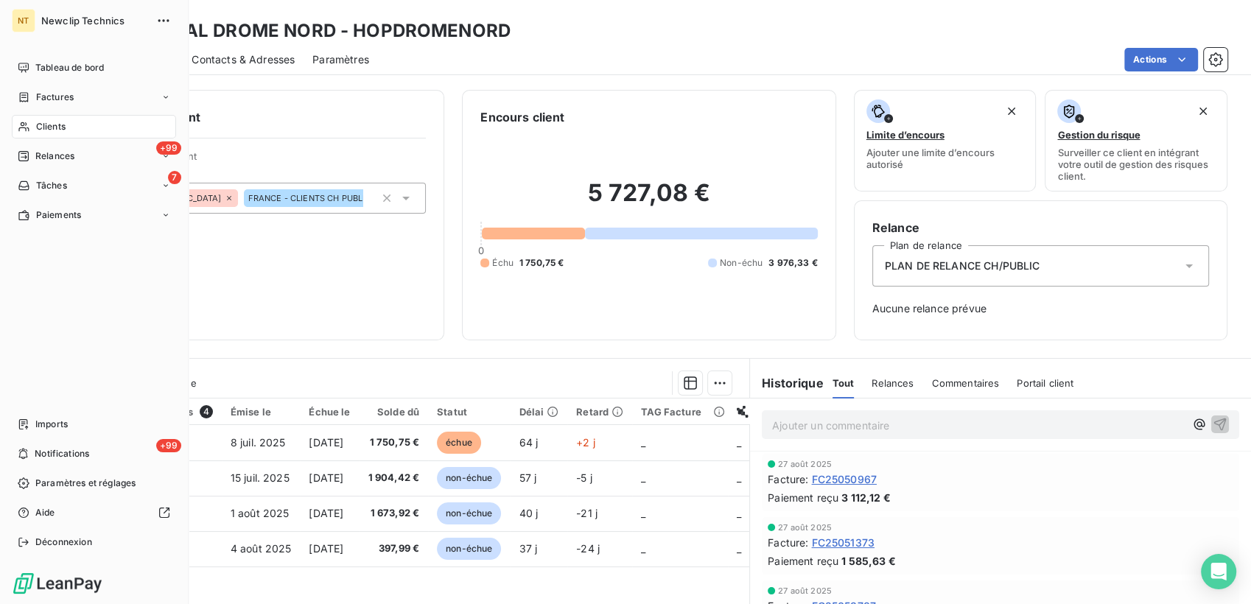
click at [76, 122] on div "Clients" at bounding box center [94, 127] width 164 height 24
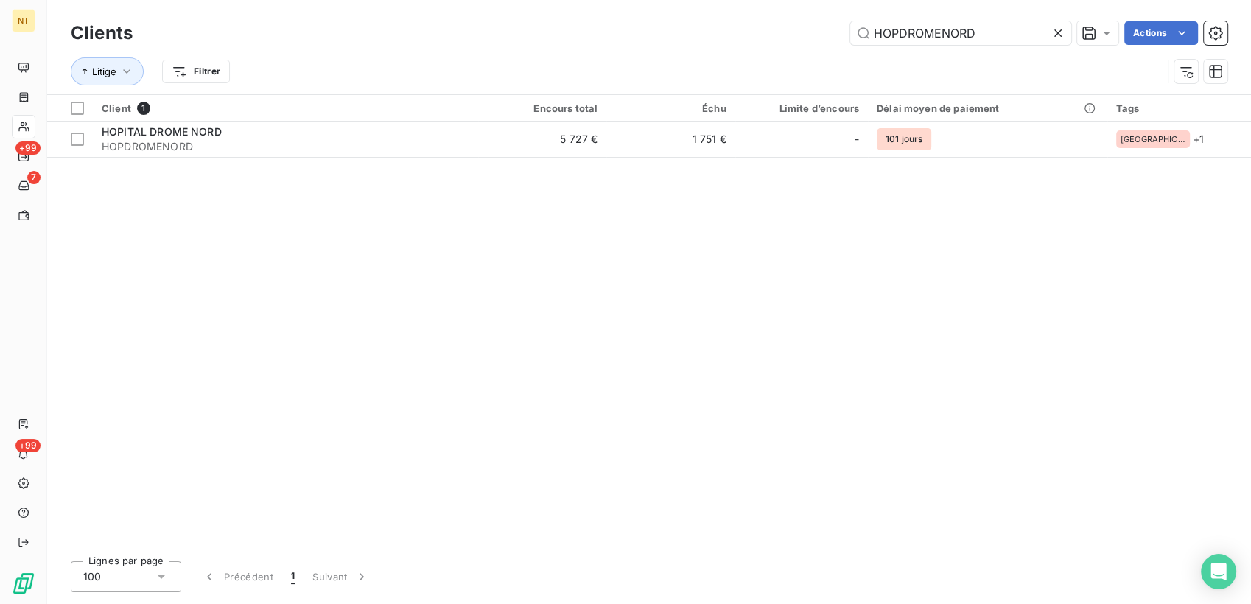
drag, startPoint x: 996, startPoint y: 39, endPoint x: 703, endPoint y: 27, distance: 292.7
click at [704, 32] on div "HOPDROMENORD Actions" at bounding box center [688, 33] width 1077 height 24
type input "w"
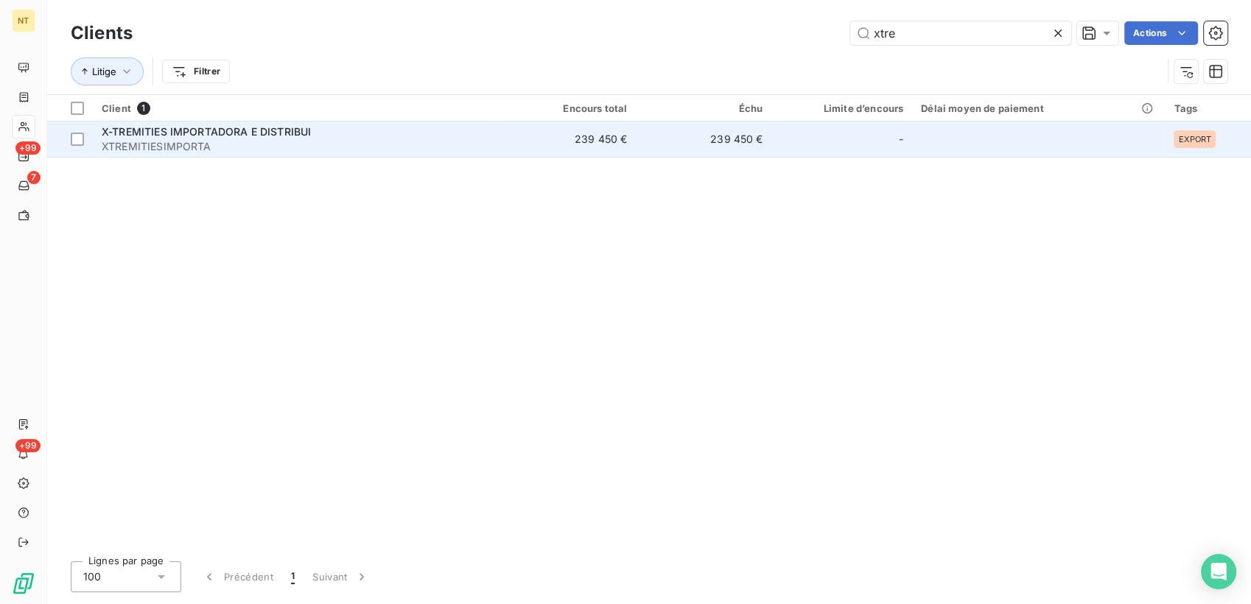
type input "xtre"
click at [393, 137] on div "X-TREMITIES IMPORTADORA E DISTRIBUI" at bounding box center [297, 131] width 390 height 15
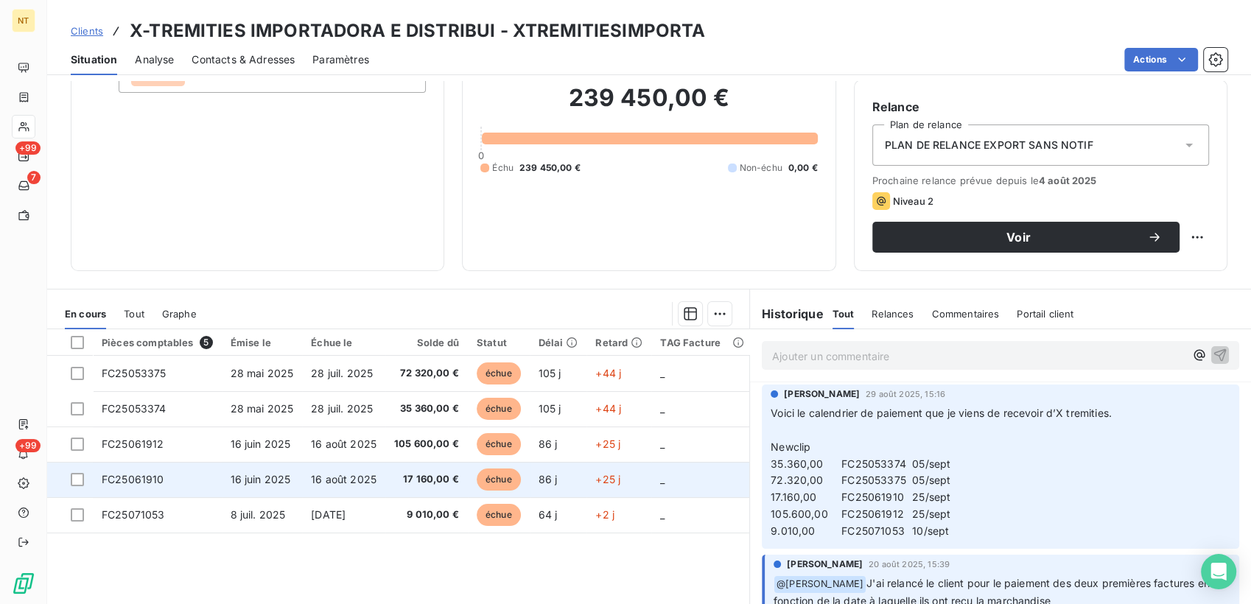
scroll to position [164, 0]
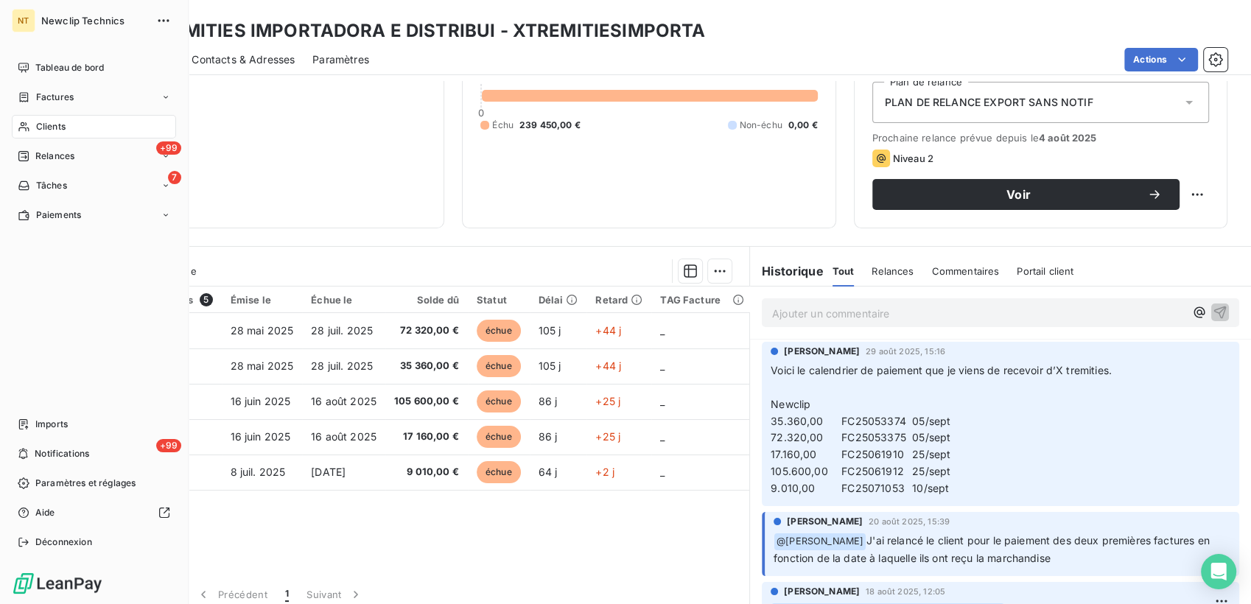
click at [8, 68] on div "NT Newclip Technics Tableau de bord Factures Clients +99 Relances 7 Tâches Paie…" at bounding box center [94, 302] width 189 height 604
click at [19, 68] on icon at bounding box center [24, 68] width 12 height 12
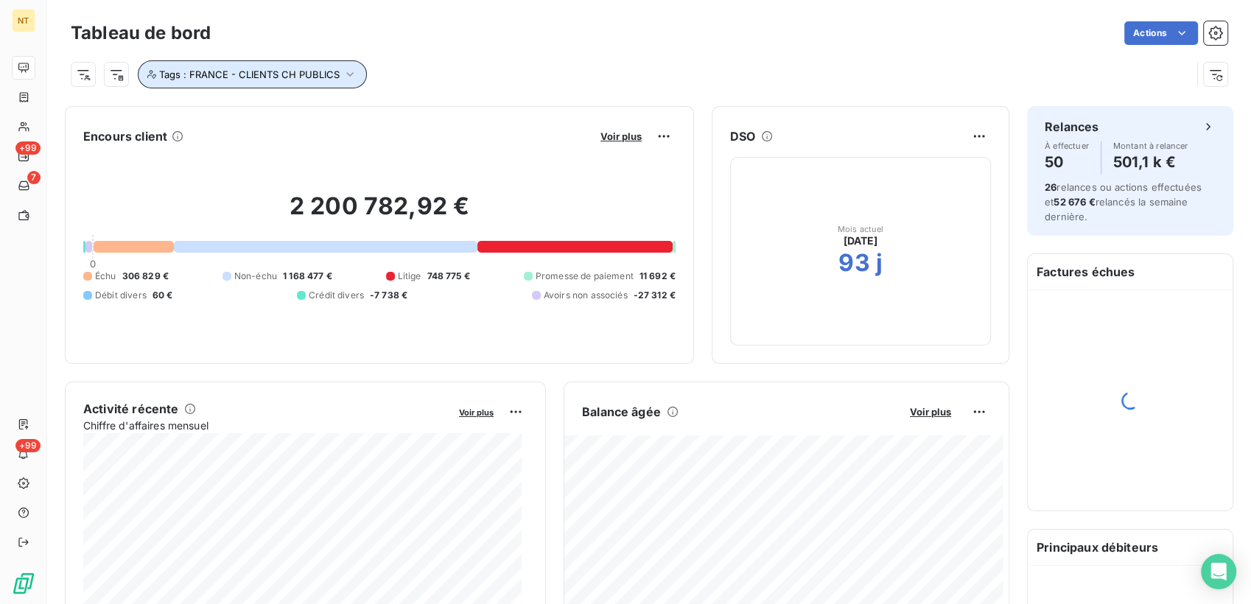
click at [316, 70] on span "Tags : FRANCE - CLIENTS CH PUBLICS" at bounding box center [249, 74] width 180 height 12
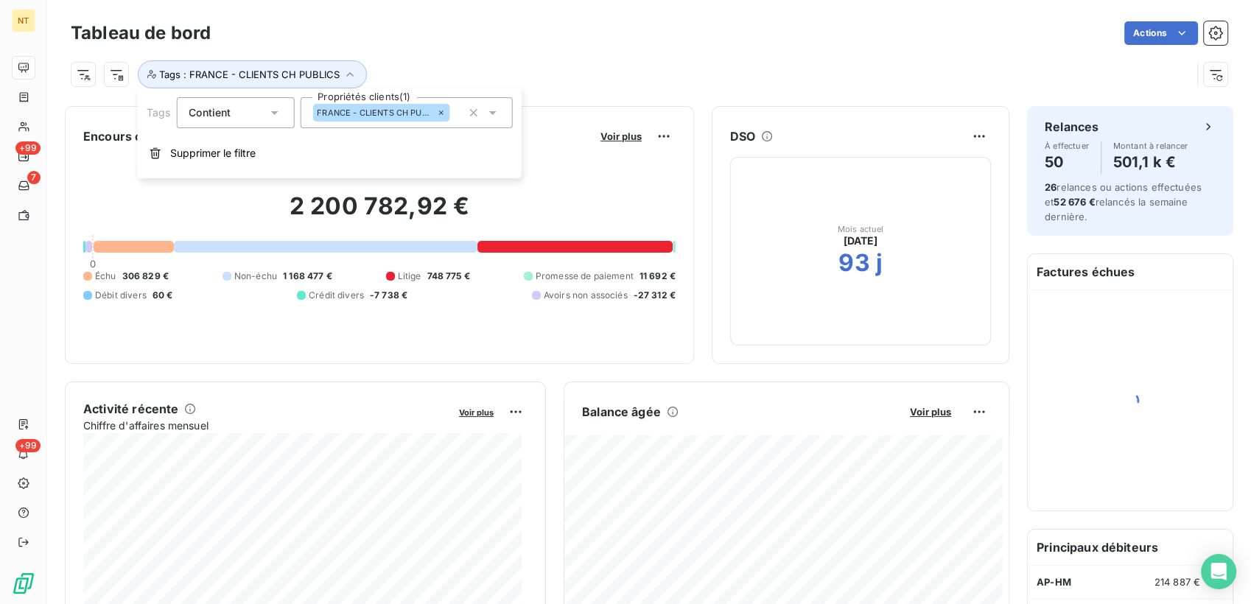
click at [443, 111] on icon at bounding box center [440, 112] width 9 height 9
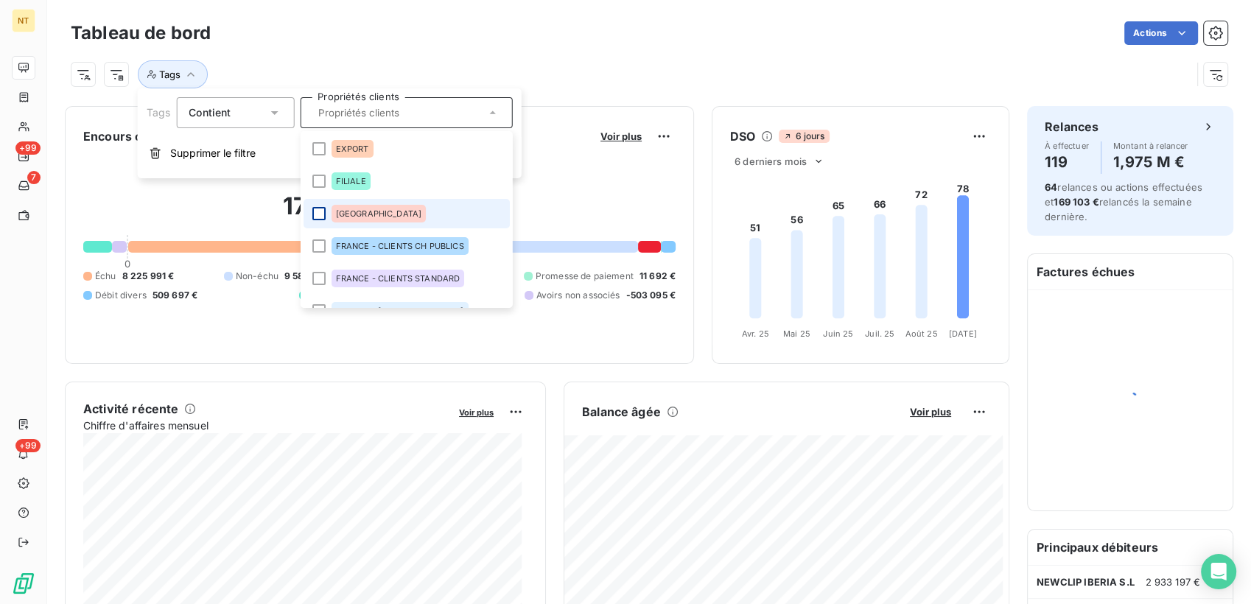
click at [317, 213] on div at bounding box center [318, 213] width 13 height 13
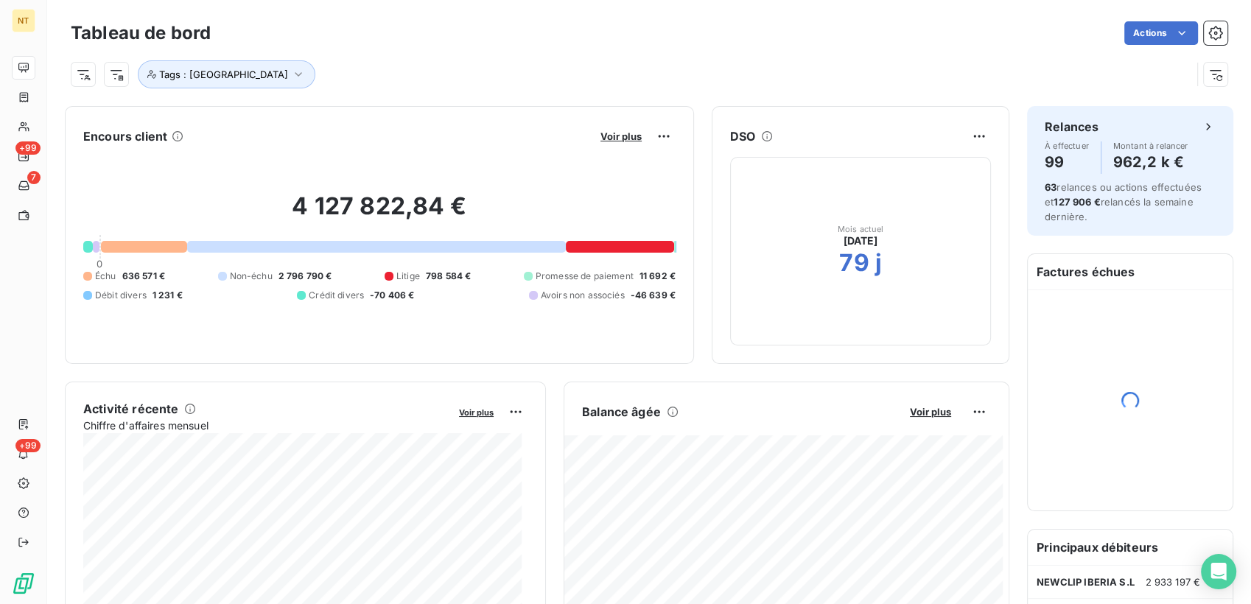
click at [596, 57] on div "Tags : [GEOGRAPHIC_DATA]" at bounding box center [649, 69] width 1156 height 40
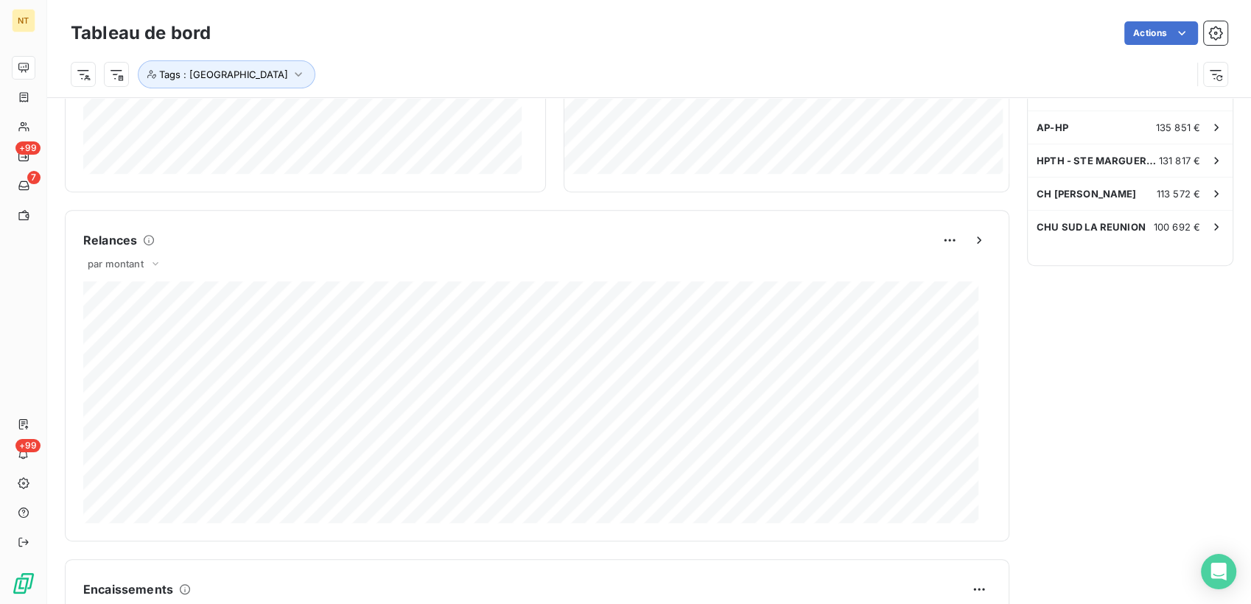
scroll to position [504, 0]
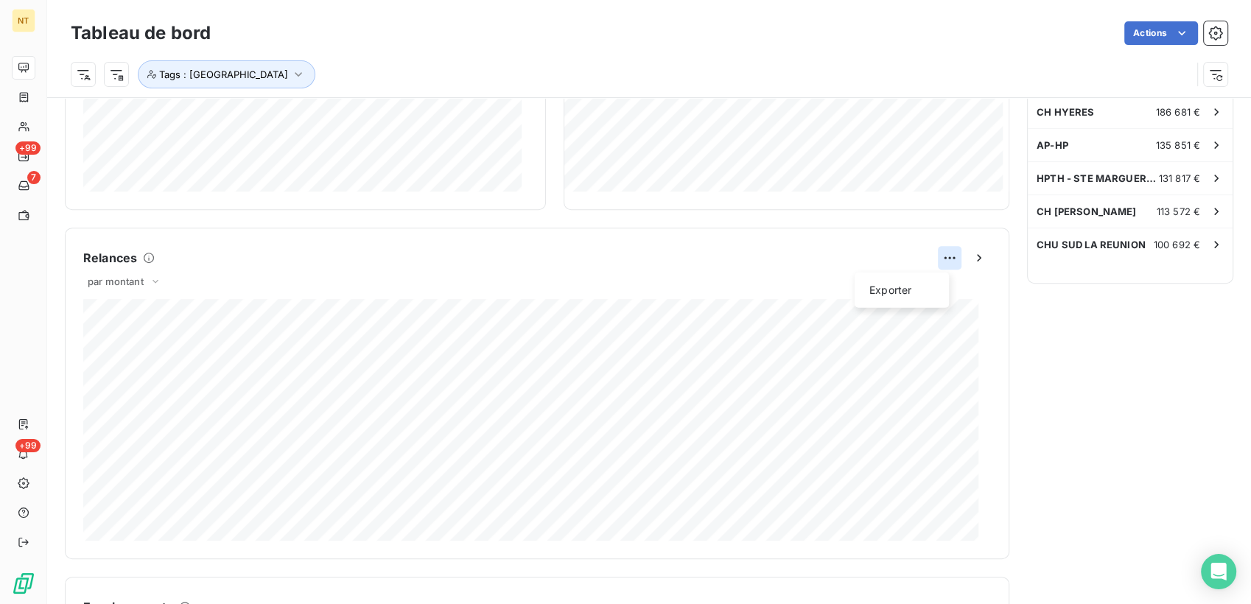
click at [937, 256] on html "NT +99 7 +99 Tableau de bord Actions Tags : FRANCE Encours client Voir plus 4 1…" at bounding box center [625, 302] width 1251 height 604
click at [898, 289] on div "Exporter" at bounding box center [901, 290] width 82 height 24
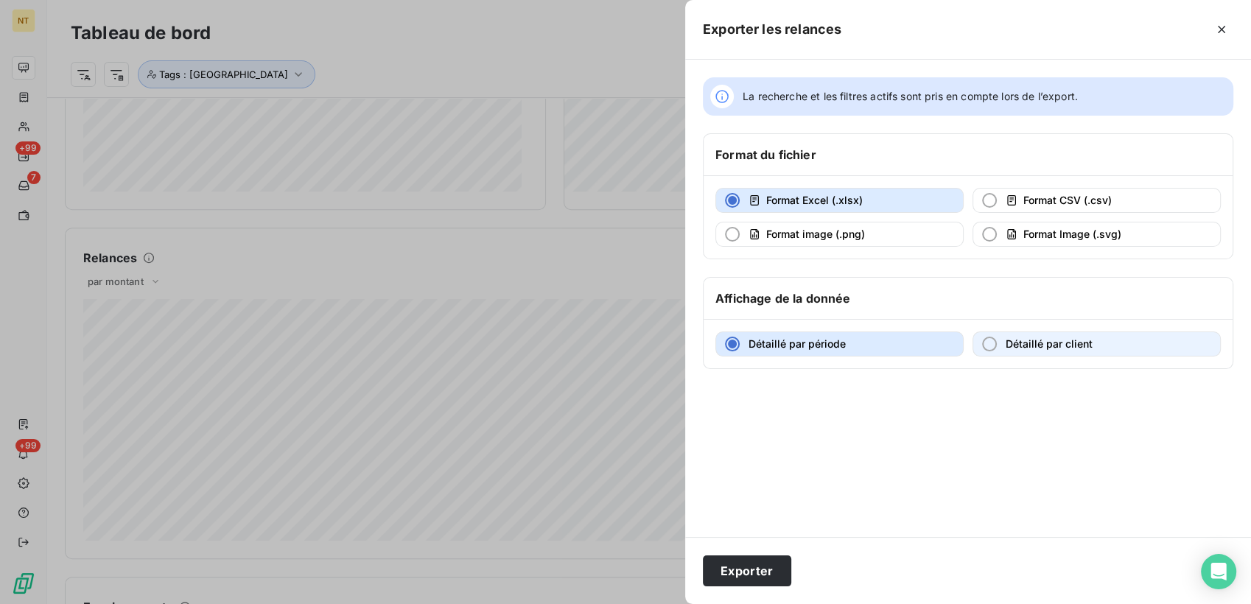
click at [986, 345] on div "button" at bounding box center [989, 344] width 15 height 15
click at [741, 343] on button "Détaillé par période" at bounding box center [839, 343] width 248 height 25
click at [737, 580] on button "Exporter" at bounding box center [747, 570] width 88 height 31
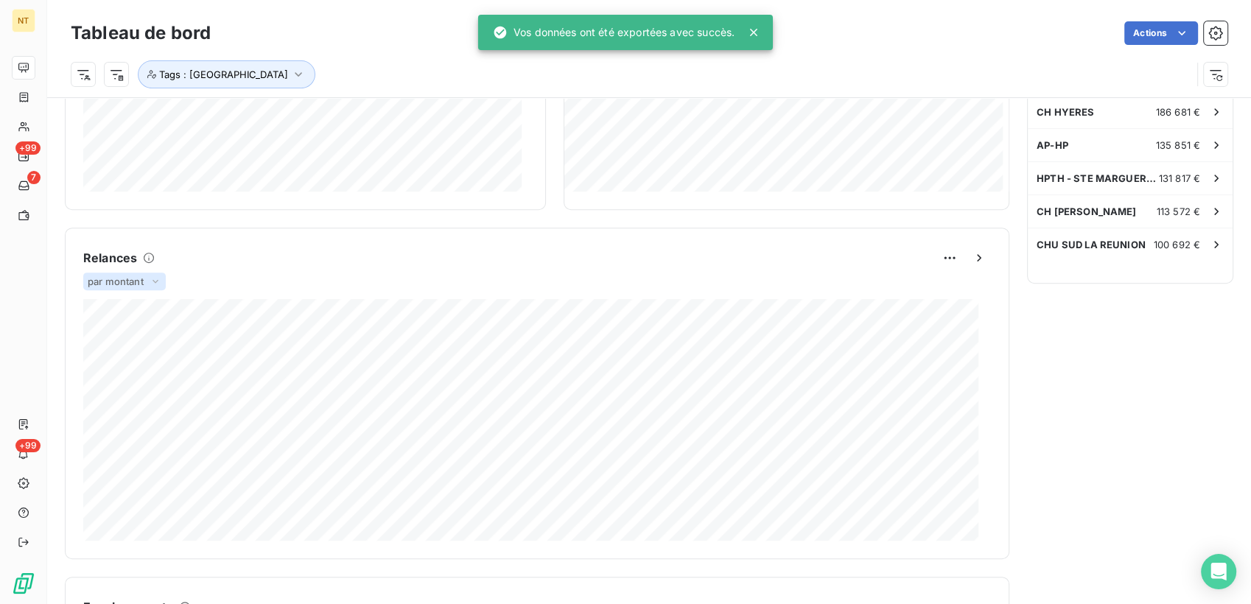
click at [138, 280] on span "par montant" at bounding box center [116, 281] width 56 height 12
click at [138, 339] on li "par volume" at bounding box center [133, 339] width 94 height 27
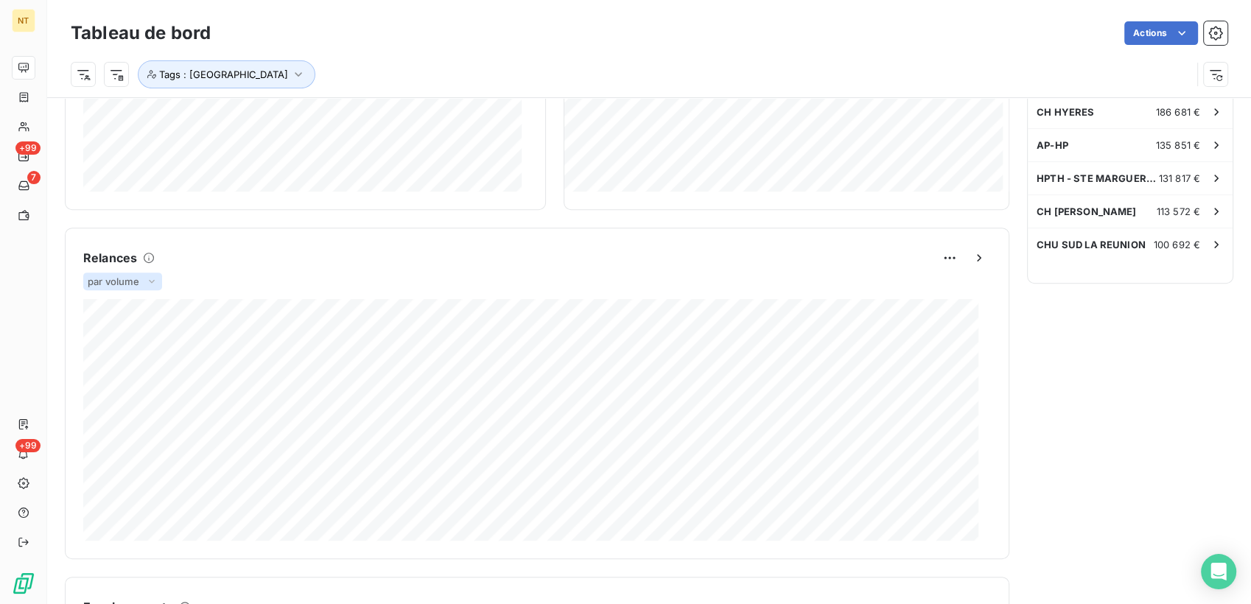
click at [138, 281] on span "par volume" at bounding box center [114, 281] width 52 height 12
click at [138, 305] on li "par montant" at bounding box center [133, 309] width 94 height 27
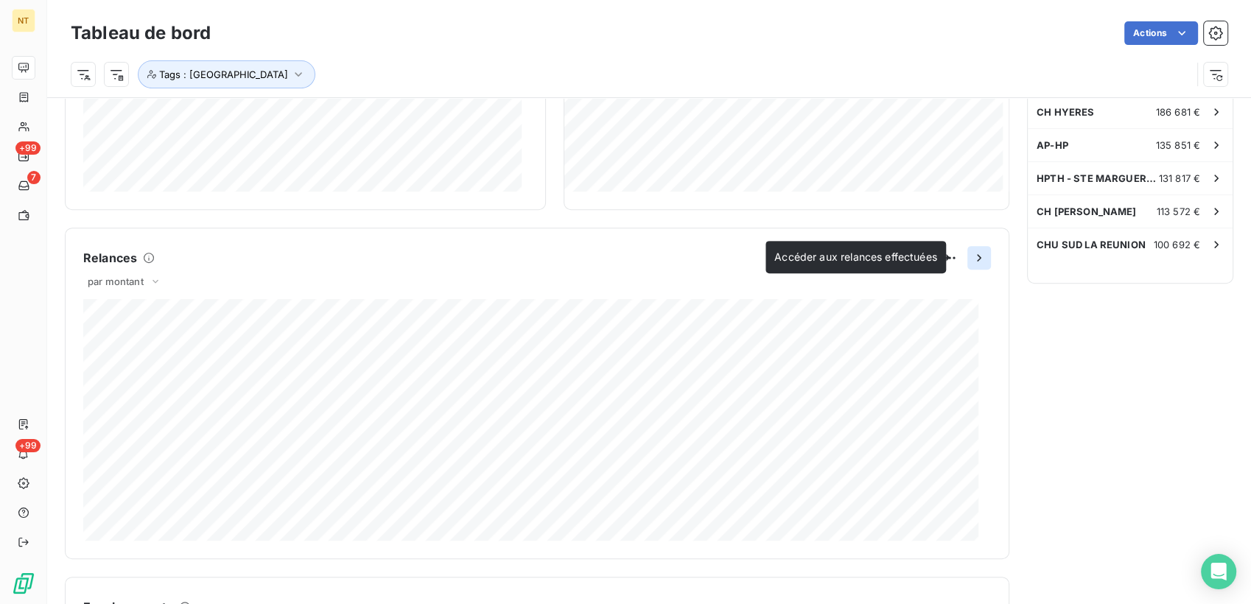
click at [972, 259] on icon "button" at bounding box center [979, 257] width 15 height 15
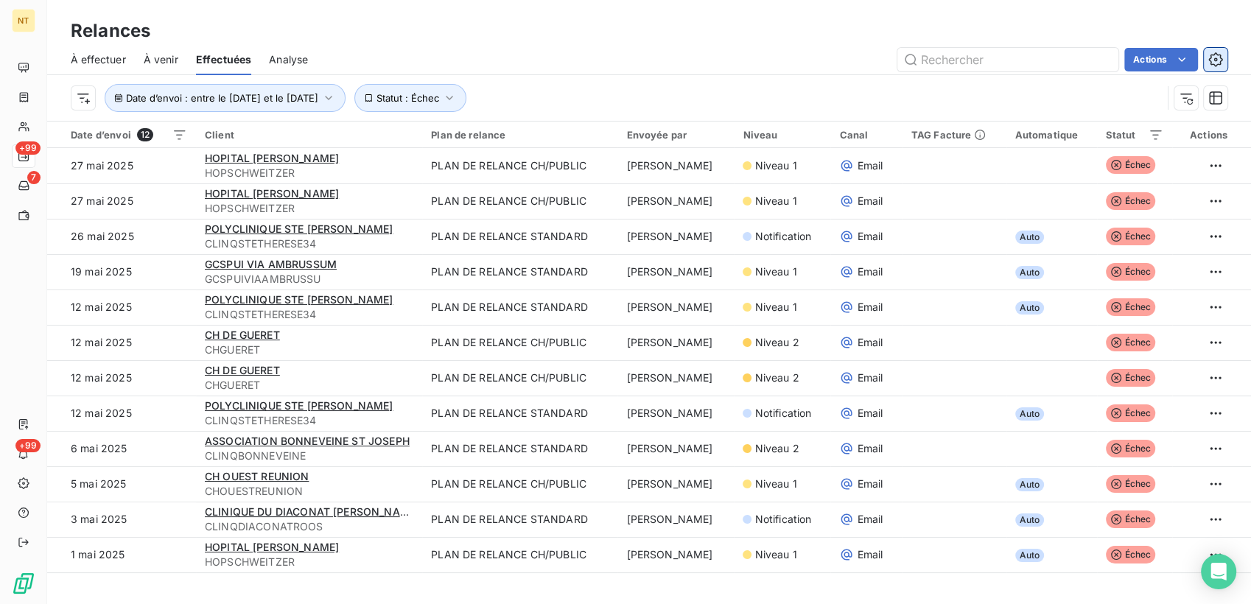
click at [1215, 54] on icon "button" at bounding box center [1215, 59] width 14 height 14
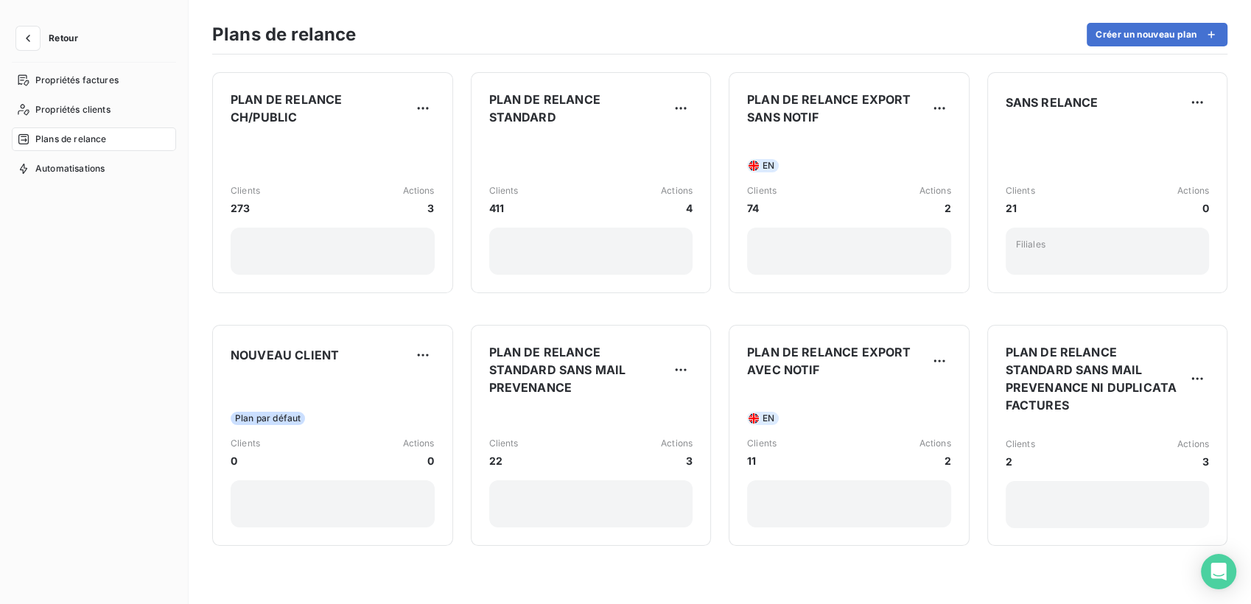
click at [12, 46] on button "Retour" at bounding box center [51, 39] width 78 height 24
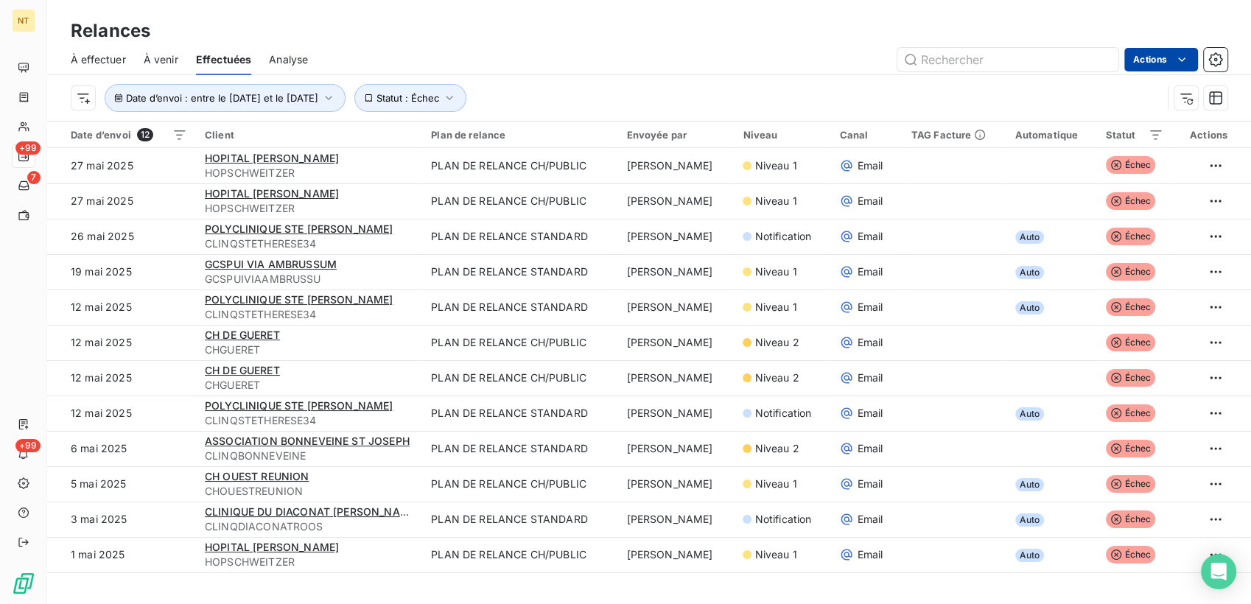
click at [1189, 62] on html "NT +99 7 +99 Relances À effectuer À venir Effectuées Analyse Actions Date d’env…" at bounding box center [625, 302] width 1251 height 604
click at [796, 47] on html "NT +99 7 +99 Relances À effectuer À venir Effectuées Analyse Actions Exporter l…" at bounding box center [625, 302] width 1251 height 604
click at [439, 97] on span "Statut : Échec" at bounding box center [407, 98] width 63 height 12
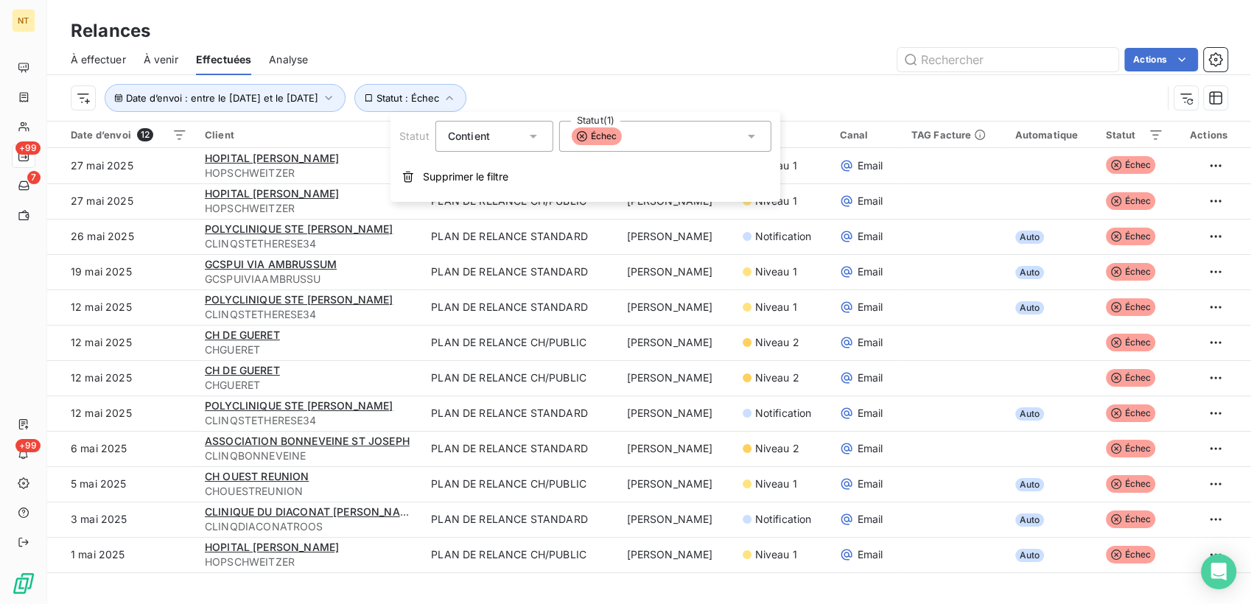
click at [580, 137] on icon at bounding box center [582, 136] width 12 height 12
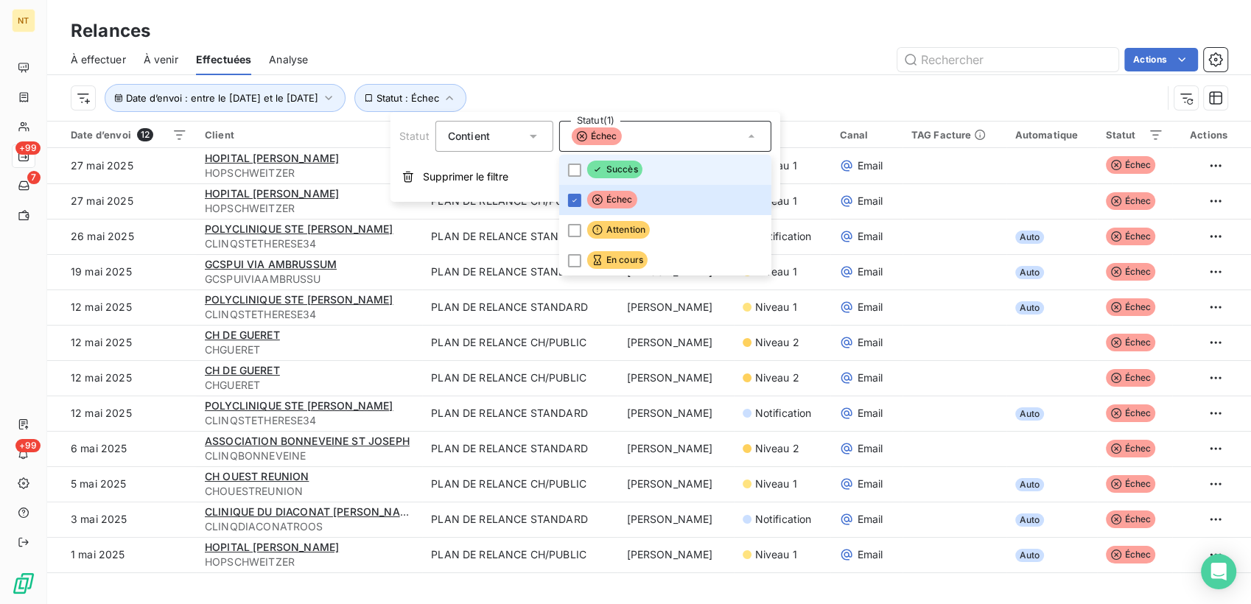
click at [577, 179] on li "Succès" at bounding box center [665, 170] width 212 height 30
click at [575, 196] on icon at bounding box center [574, 200] width 9 height 9
click at [664, 42] on div "Relances" at bounding box center [649, 31] width 1204 height 27
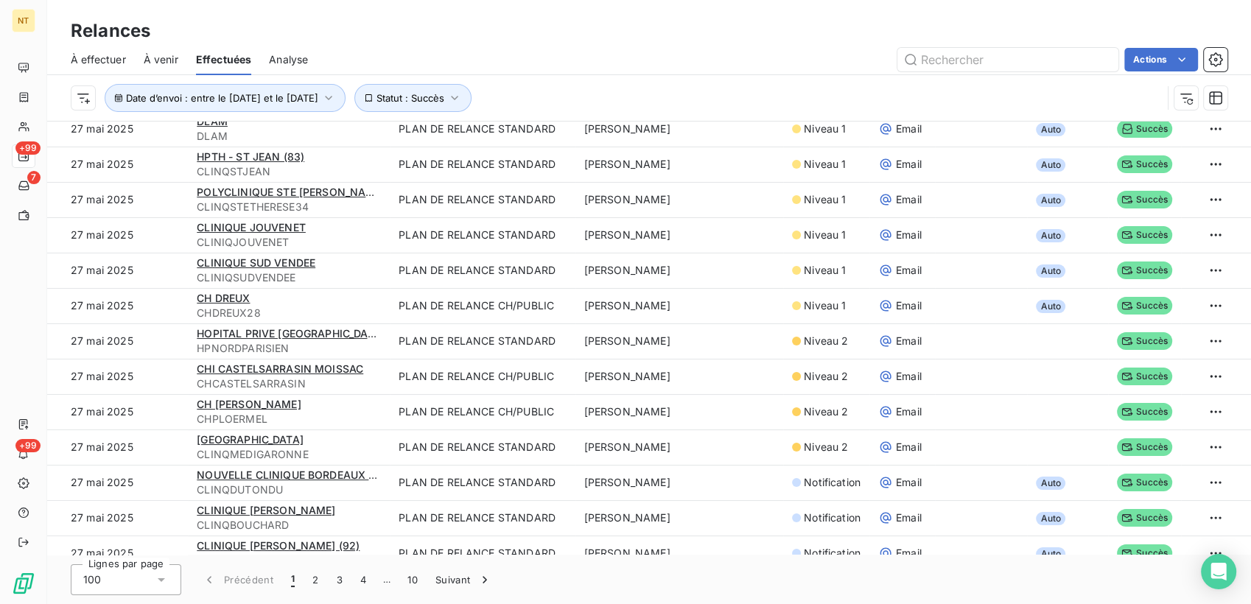
scroll to position [2916, 0]
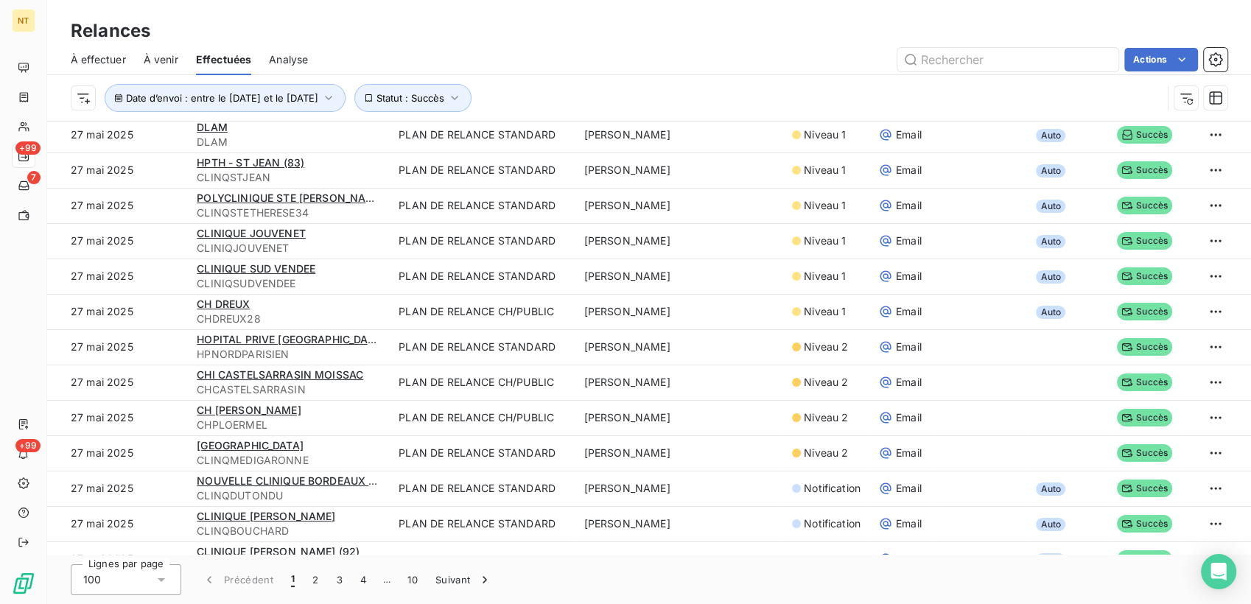
click at [158, 587] on div "100" at bounding box center [126, 579] width 110 height 31
click at [717, 41] on div "Relances" at bounding box center [649, 31] width 1204 height 27
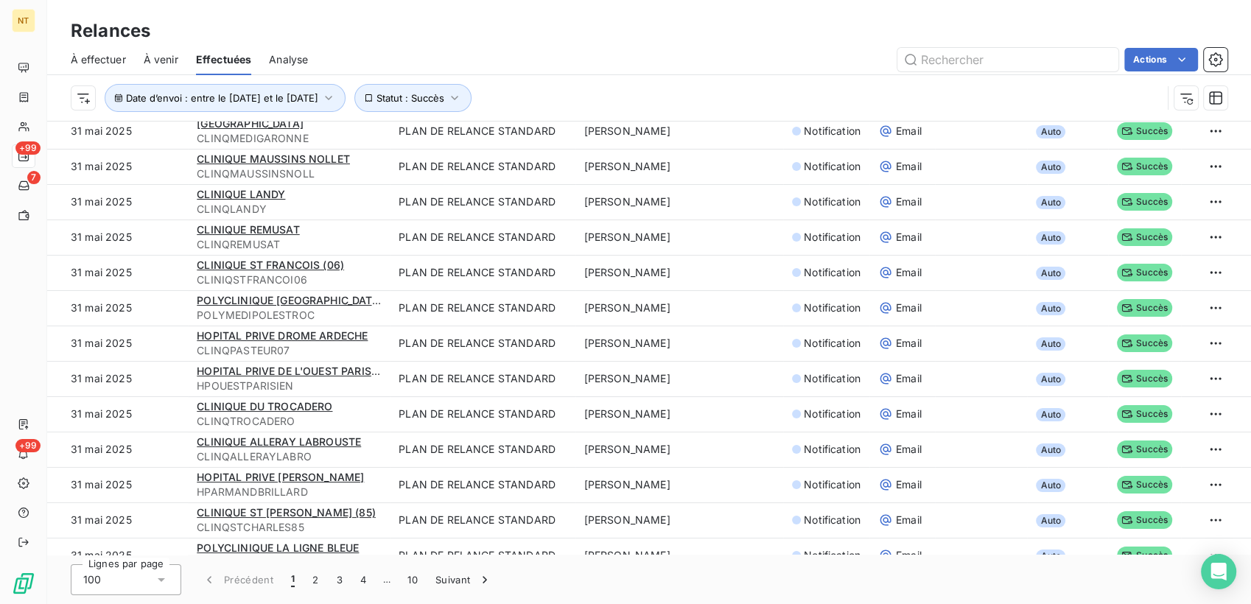
scroll to position [297, 0]
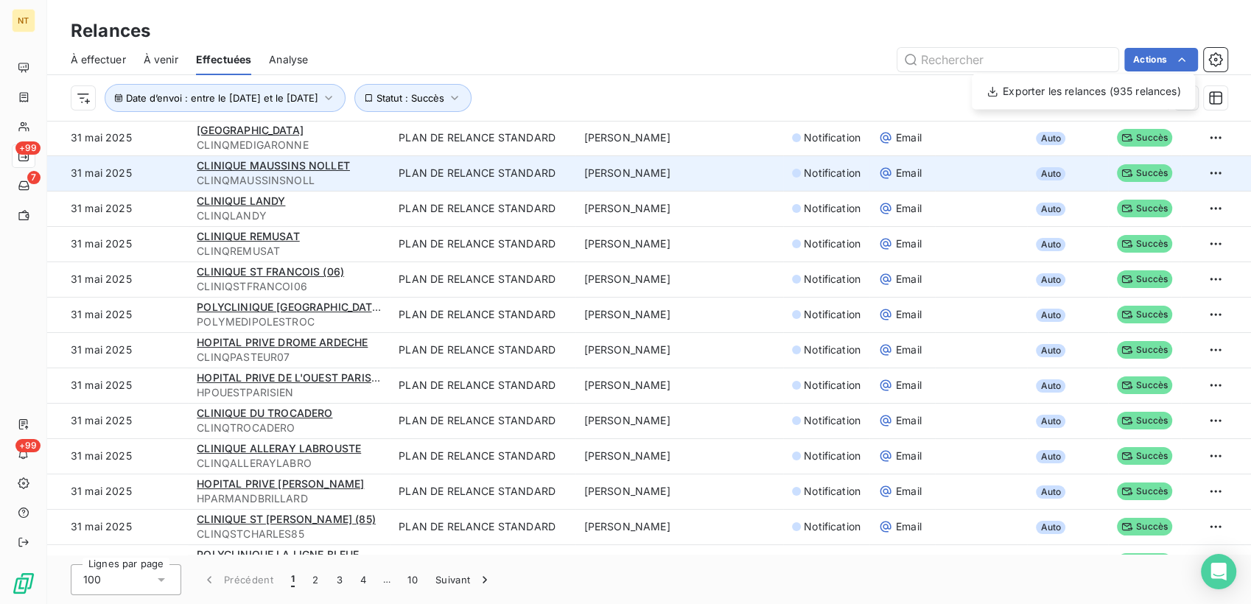
click at [829, 74] on html "NT +99 7 +99 Relances À effectuer À venir Effectuées Analyse Actions Exporter l…" at bounding box center [625, 302] width 1251 height 604
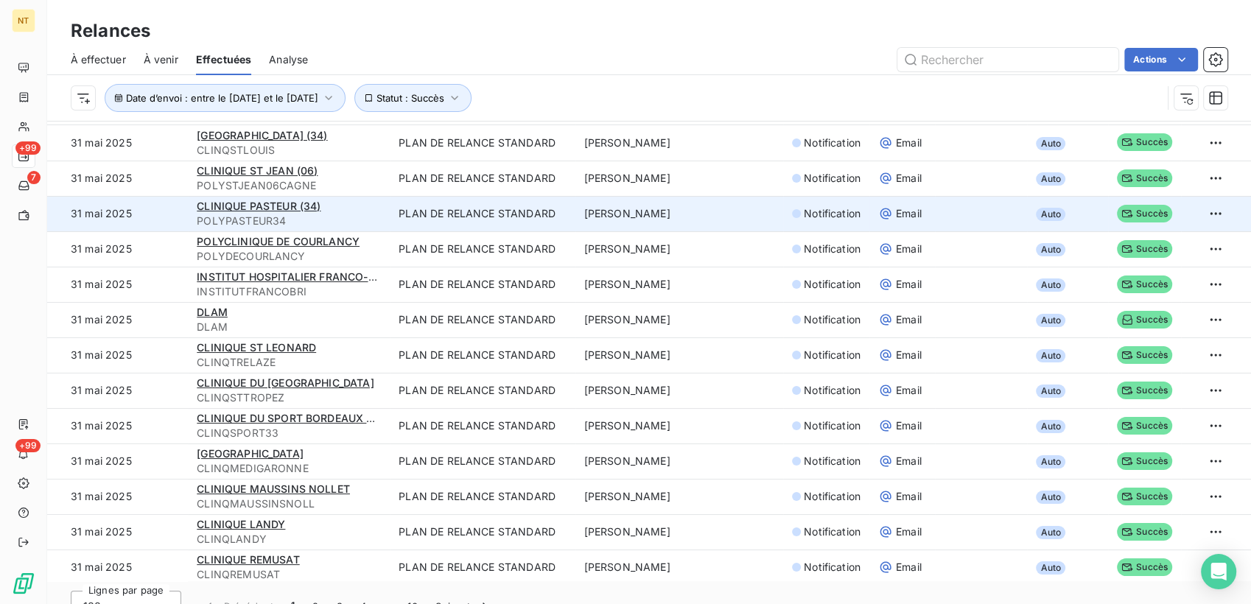
scroll to position [0, 0]
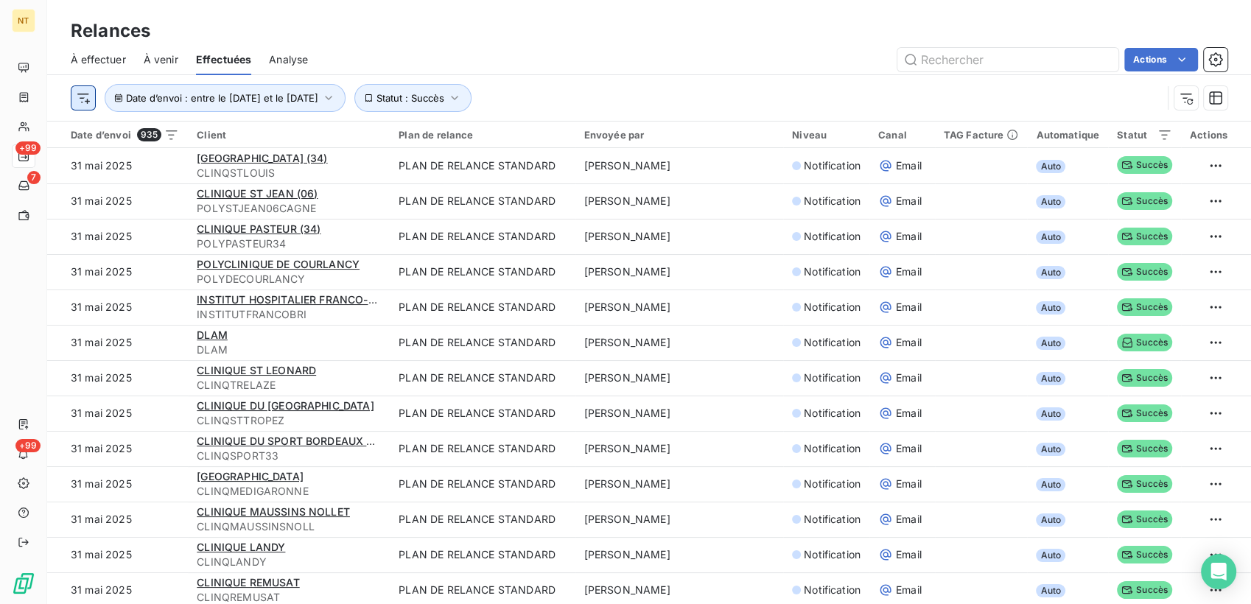
click at [87, 94] on html "NT +99 7 +99 Relances À effectuer À venir Effectuées Analyse Actions Date d’env…" at bounding box center [625, 302] width 1251 height 604
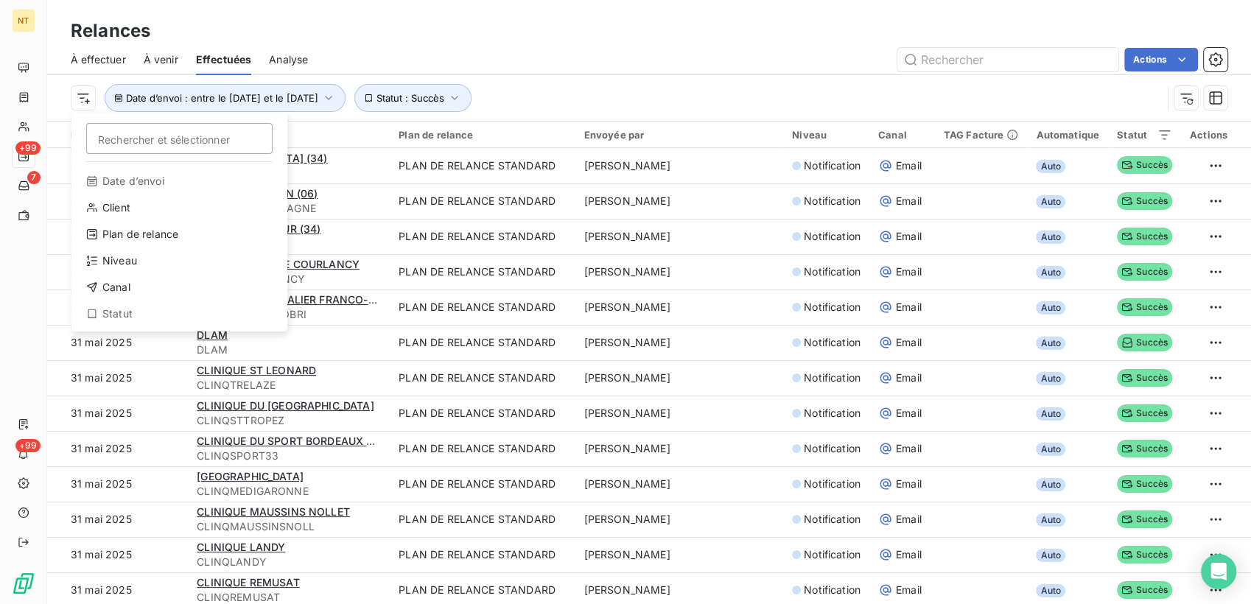
click at [642, 45] on html "NT +99 7 +99 Relances À effectuer À venir Effectuées Analyse Actions Rechercher…" at bounding box center [625, 302] width 1251 height 604
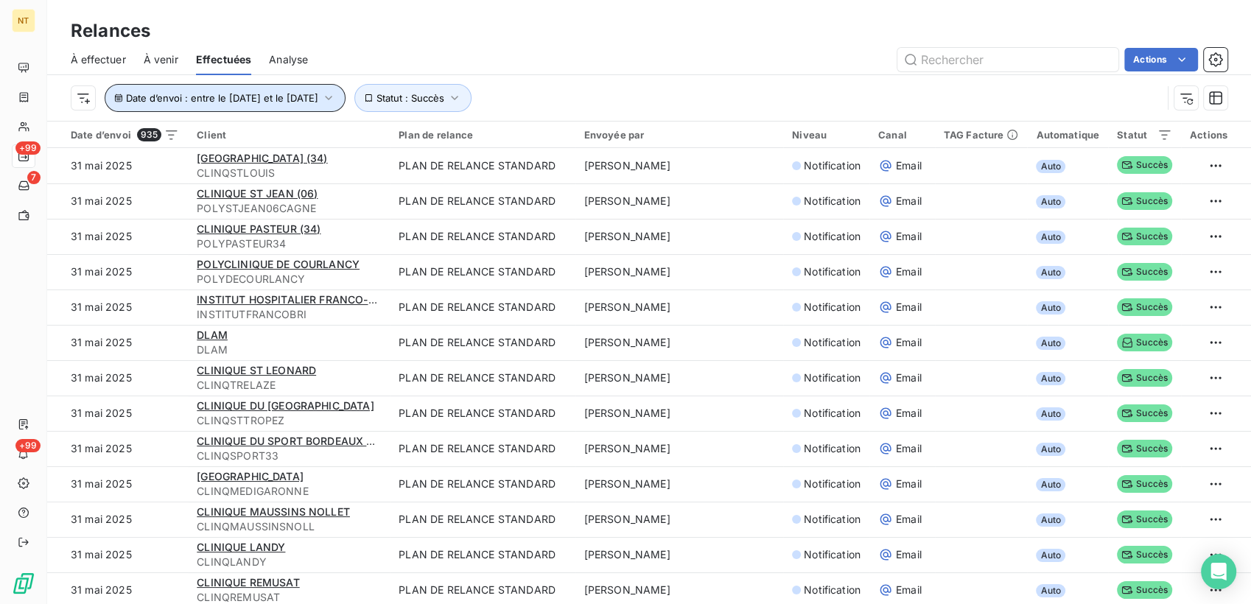
click at [318, 102] on span "Date d’envoi : entre le [DATE] et le [DATE]" at bounding box center [222, 98] width 192 height 12
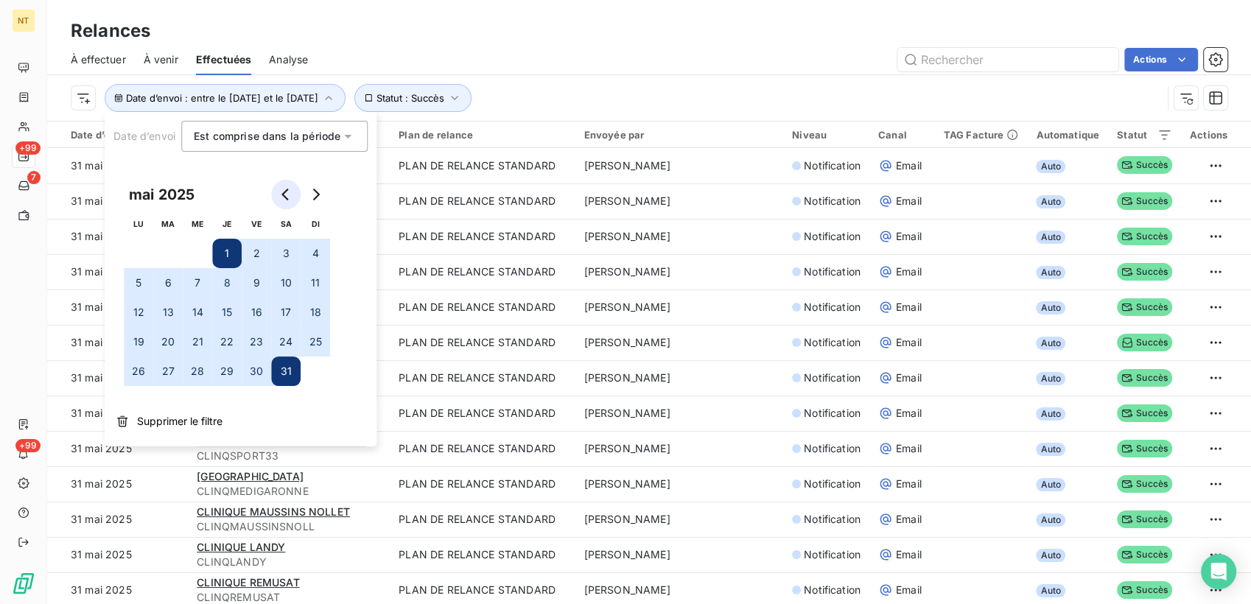
click at [290, 194] on icon "Go to previous month" at bounding box center [286, 195] width 12 height 12
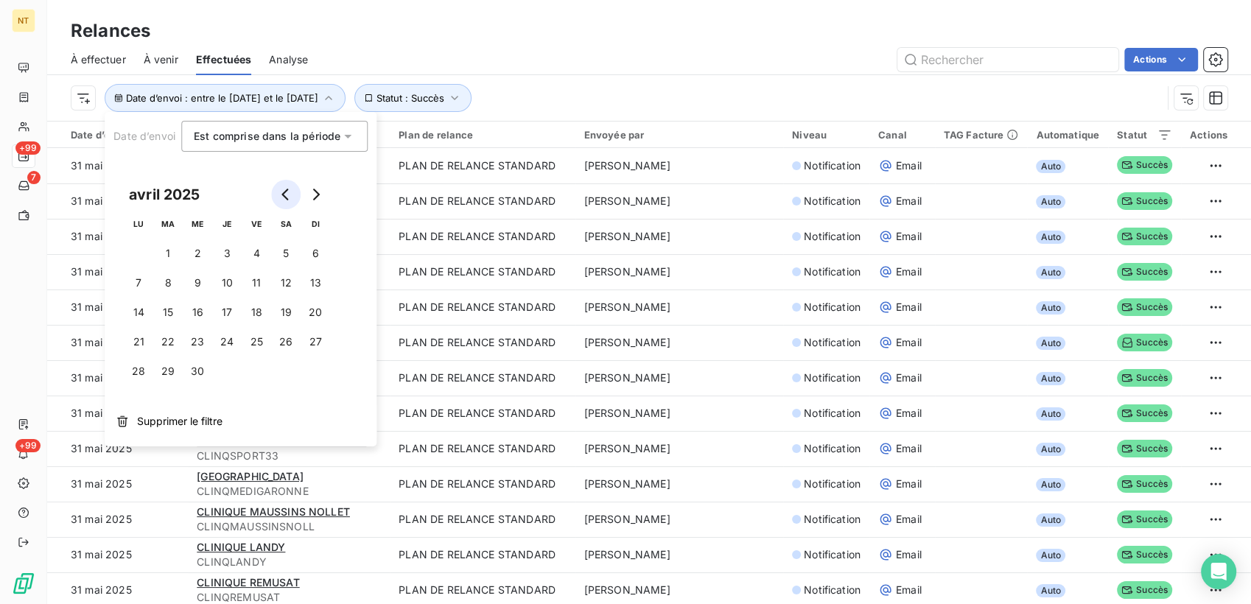
click at [290, 194] on icon "Go to previous month" at bounding box center [286, 195] width 12 height 12
click at [289, 194] on icon "Go to previous month" at bounding box center [286, 195] width 12 height 12
click at [198, 245] on button "1" at bounding box center [197, 253] width 29 height 29
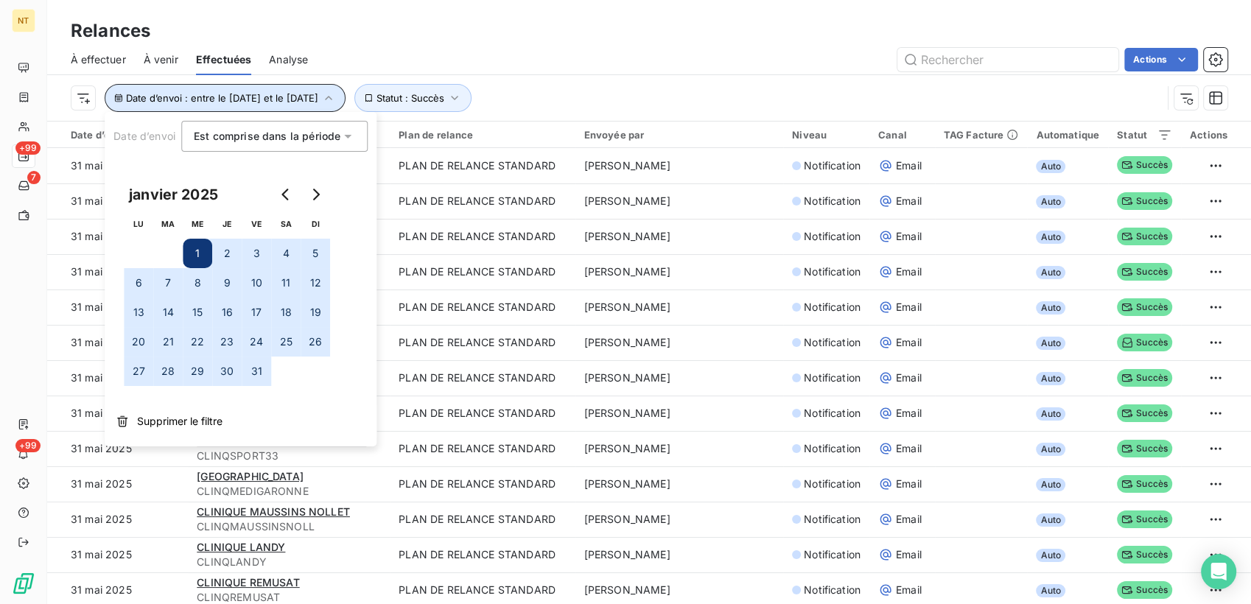
click at [336, 94] on icon "button" at bounding box center [328, 98] width 15 height 15
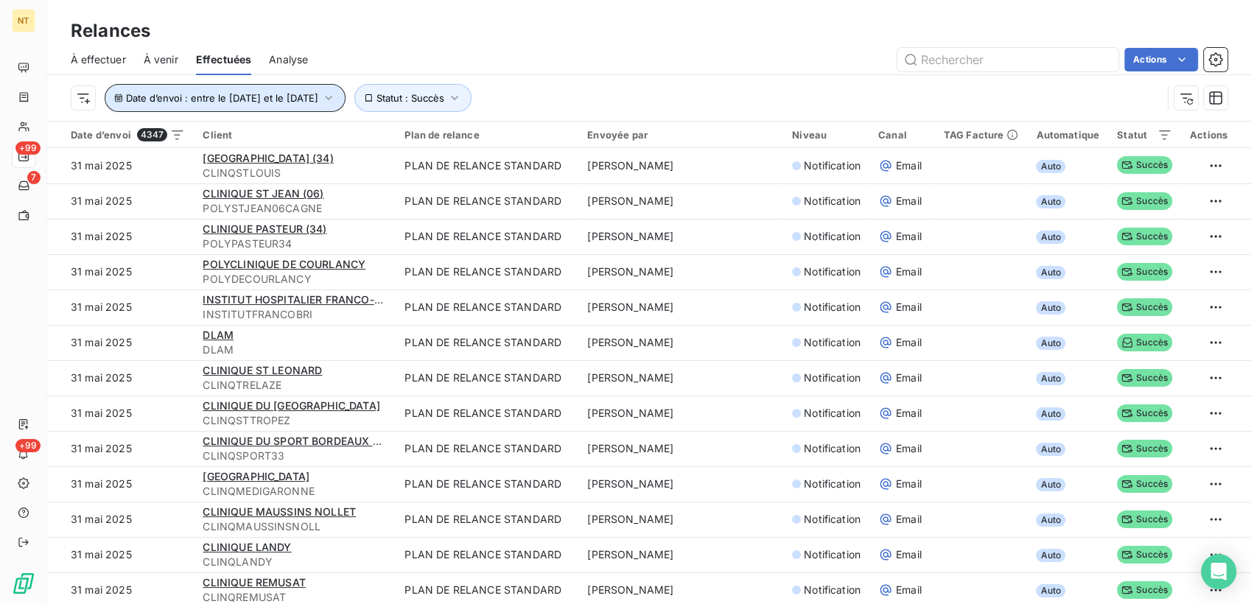
click at [336, 94] on icon "button" at bounding box center [328, 98] width 15 height 15
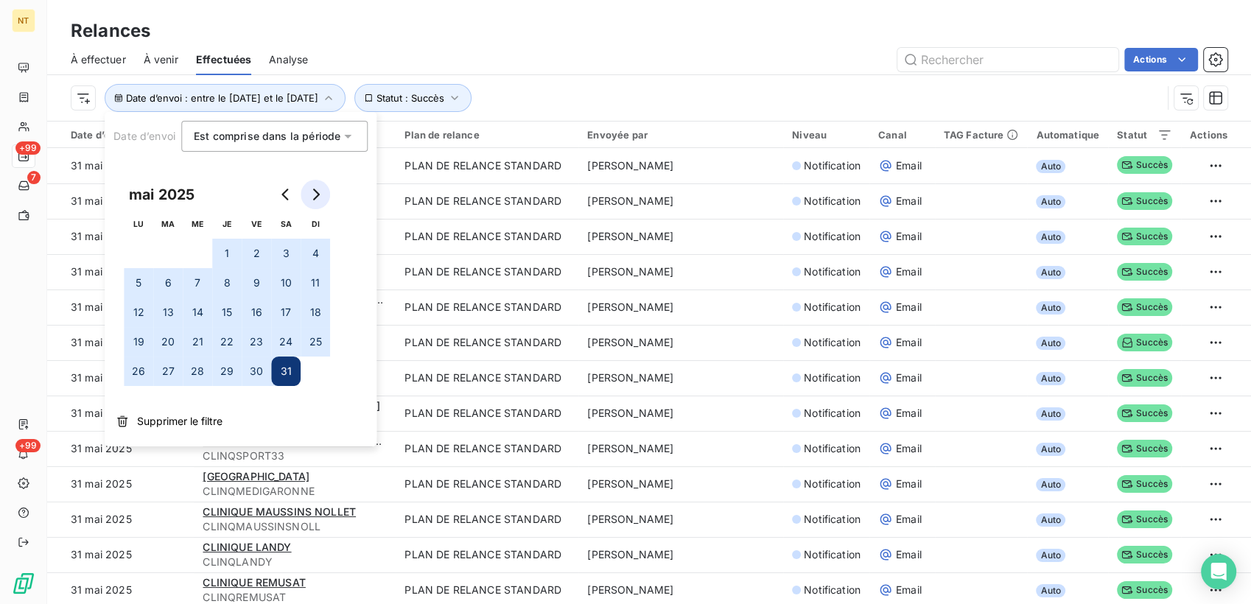
click at [317, 197] on icon "Go to next month" at bounding box center [316, 195] width 7 height 12
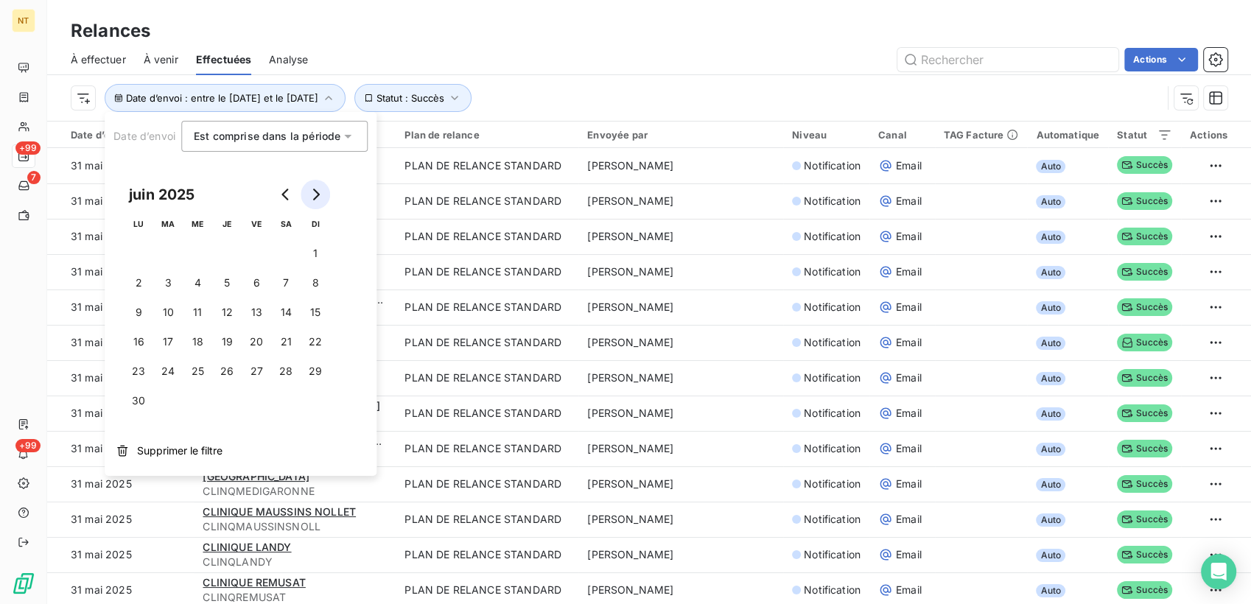
click at [317, 197] on icon "Go to next month" at bounding box center [316, 195] width 7 height 12
click at [320, 374] on button "31" at bounding box center [315, 370] width 29 height 29
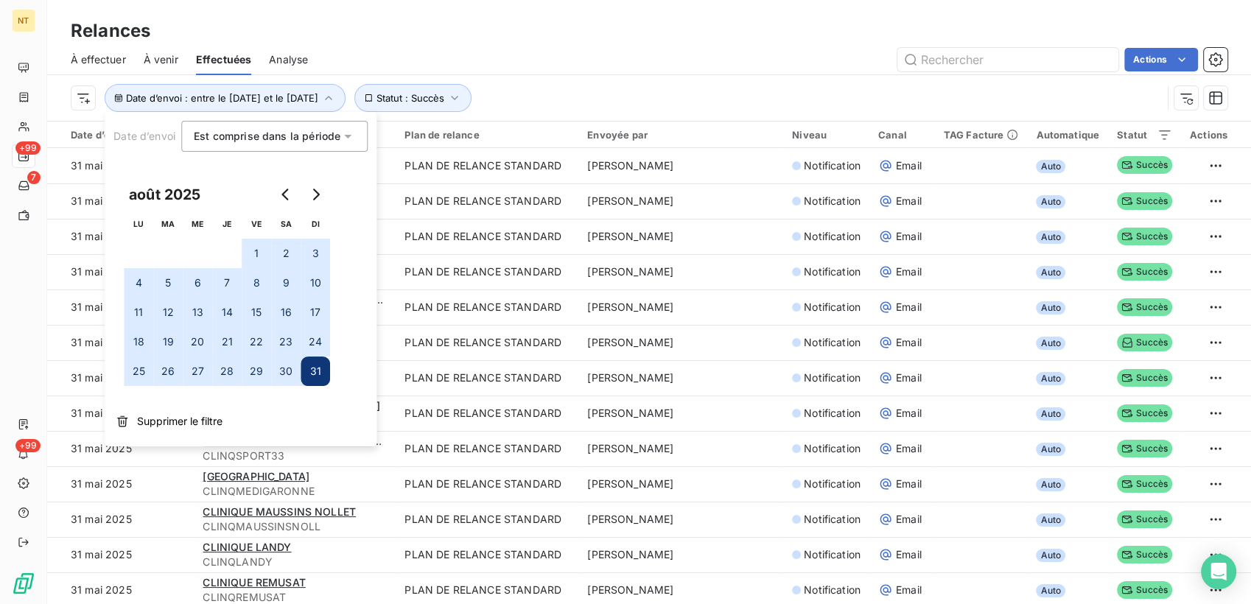
click at [605, 74] on div "À effectuer À venir Effectuées Analyse Actions" at bounding box center [649, 59] width 1204 height 31
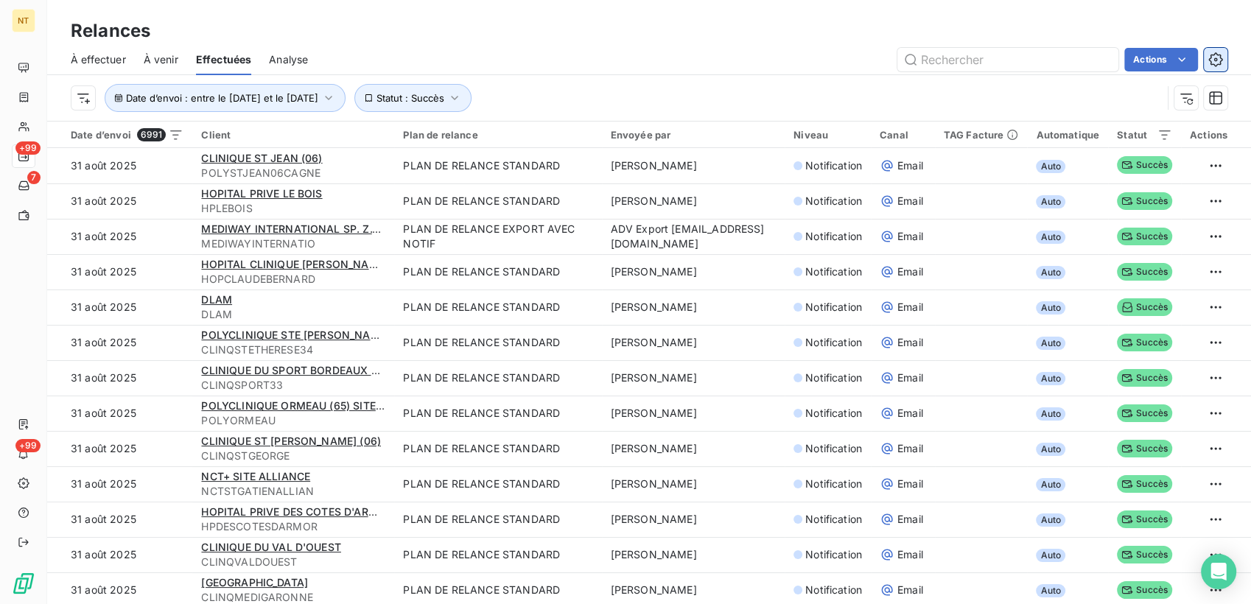
click at [1210, 56] on icon "button" at bounding box center [1215, 59] width 14 height 14
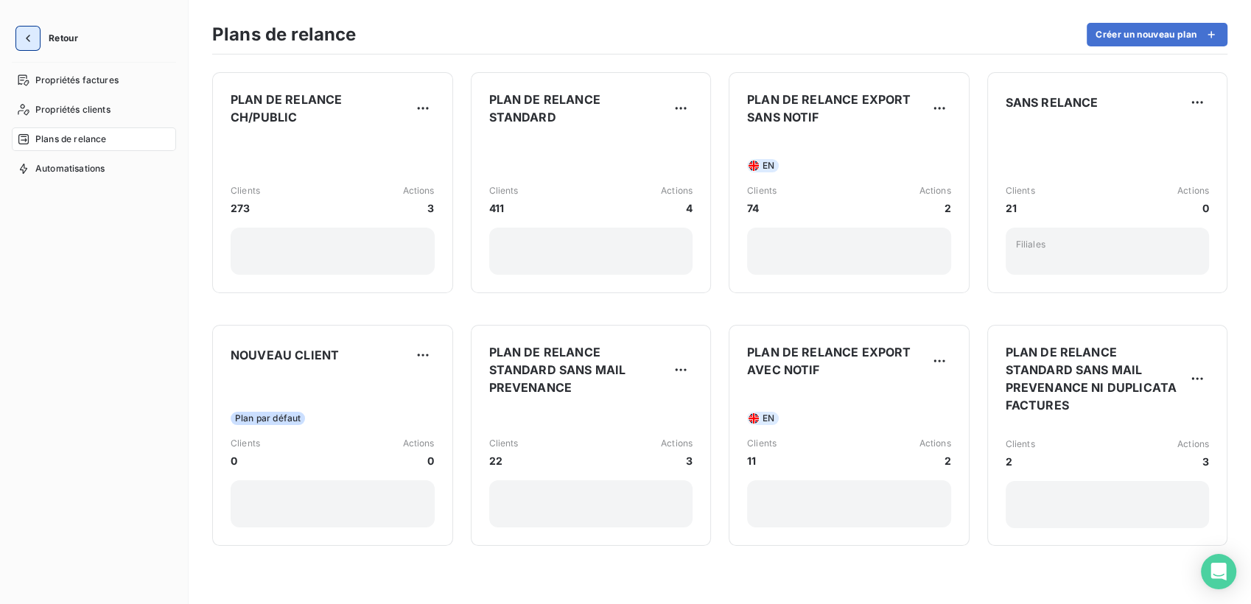
click at [22, 36] on icon "button" at bounding box center [28, 38] width 15 height 15
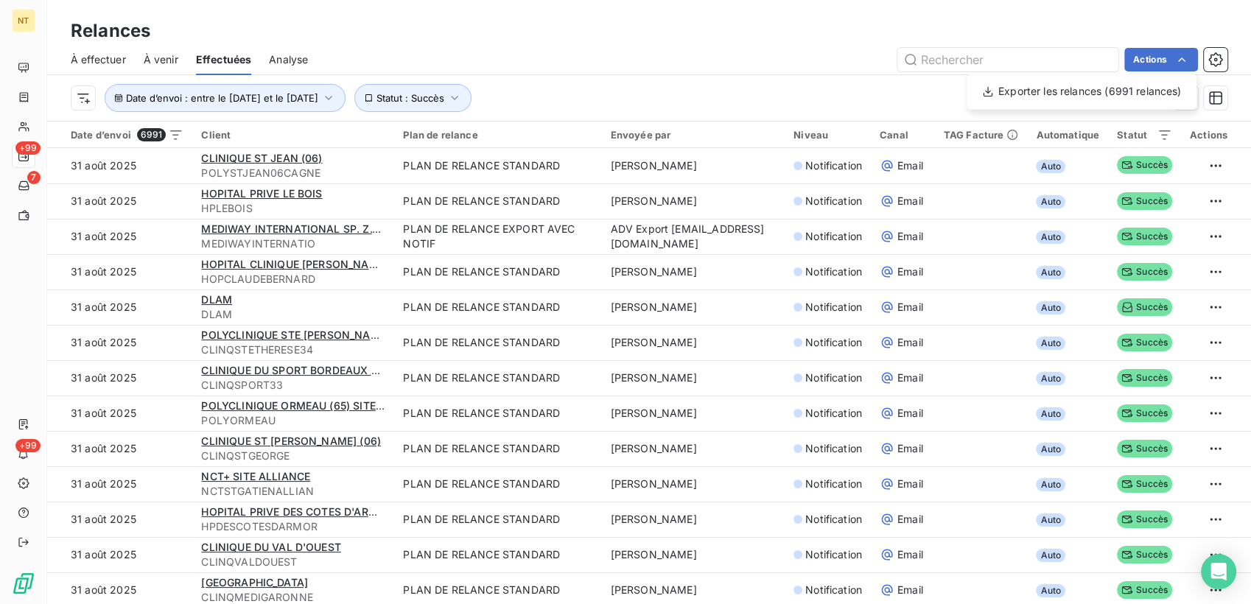
click at [90, 102] on html "NT +99 7 +99 Relances À effectuer À venir Effectuées Analyse Actions Exporter l…" at bounding box center [625, 302] width 1251 height 604
click at [83, 93] on html "NT +99 7 +99 Relances À effectuer À venir Effectuées Analyse Actions Date d’env…" at bounding box center [625, 302] width 1251 height 604
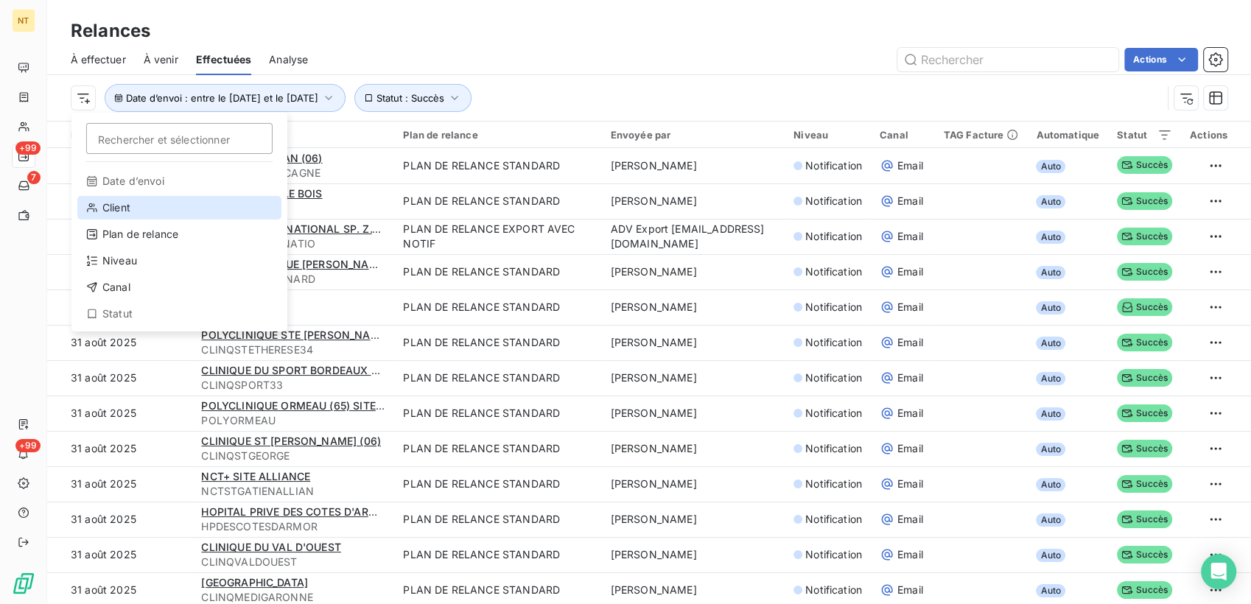
click at [152, 210] on div "Client" at bounding box center [179, 208] width 204 height 24
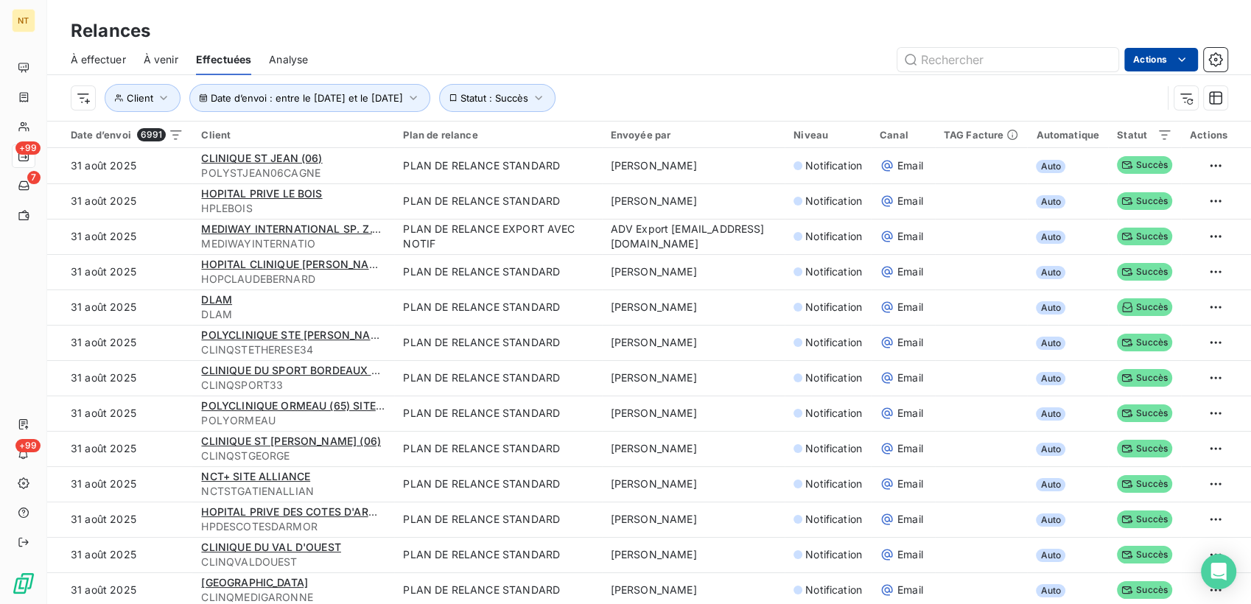
click at [1171, 49] on html "NT +99 7 +99 Relances À effectuer À venir Effectuées Analyse Actions Date d’env…" at bounding box center [625, 302] width 1251 height 604
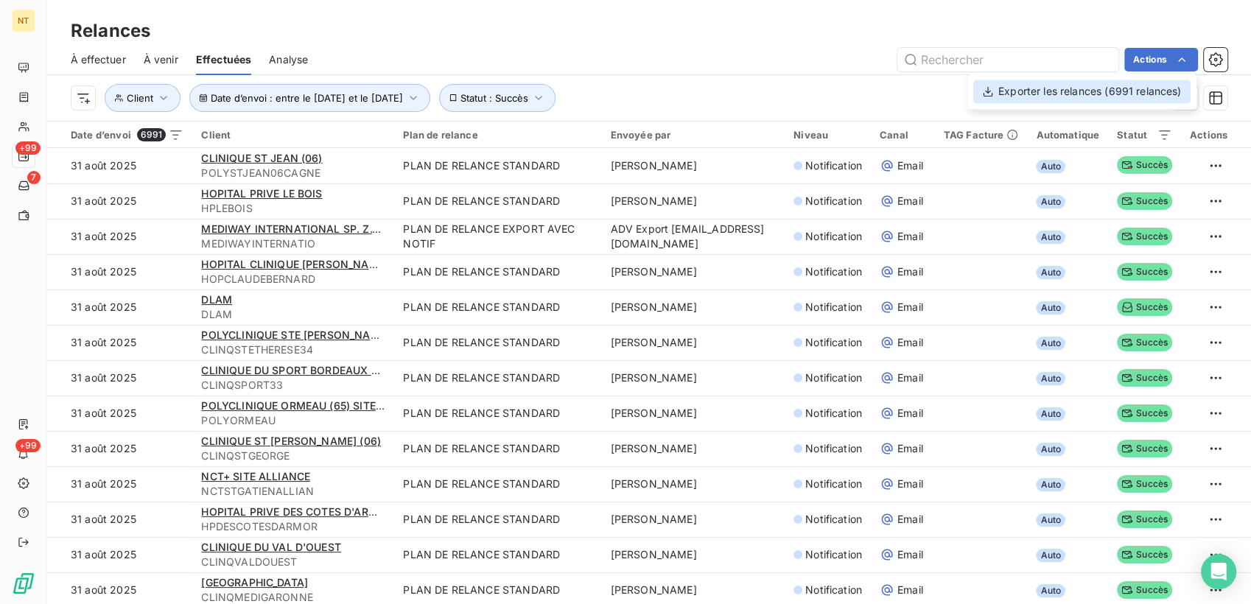
click at [1114, 99] on div "Exporter les relances (6991 relances)" at bounding box center [1081, 92] width 217 height 24
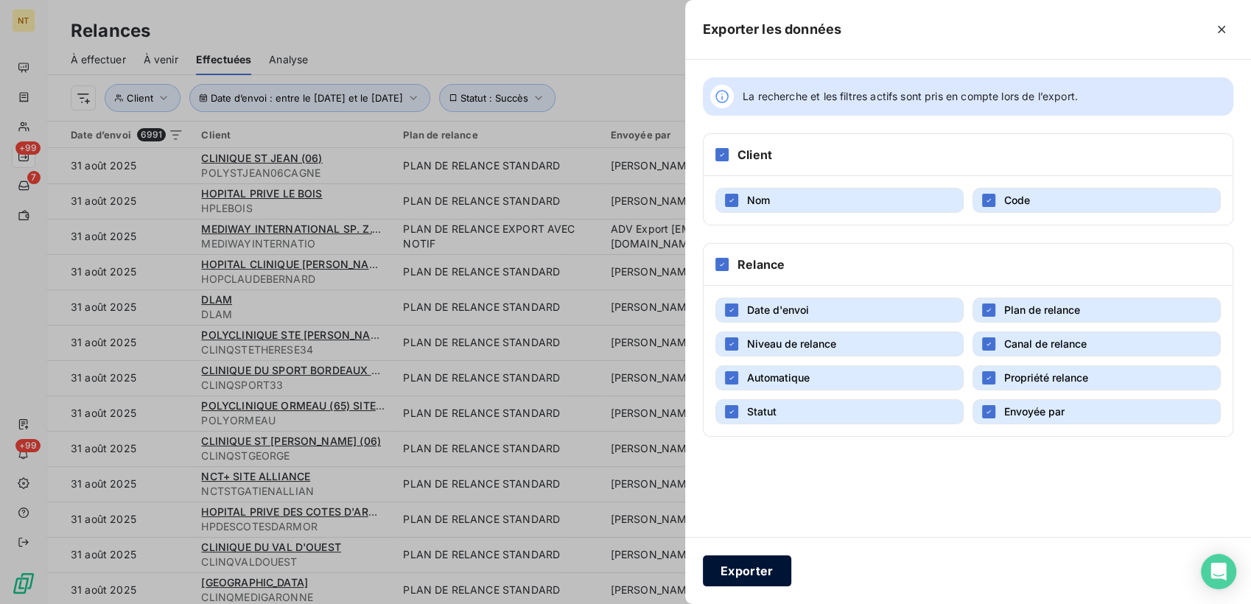
click at [742, 579] on button "Exporter" at bounding box center [747, 570] width 88 height 31
